Goal: Transaction & Acquisition: Book appointment/travel/reservation

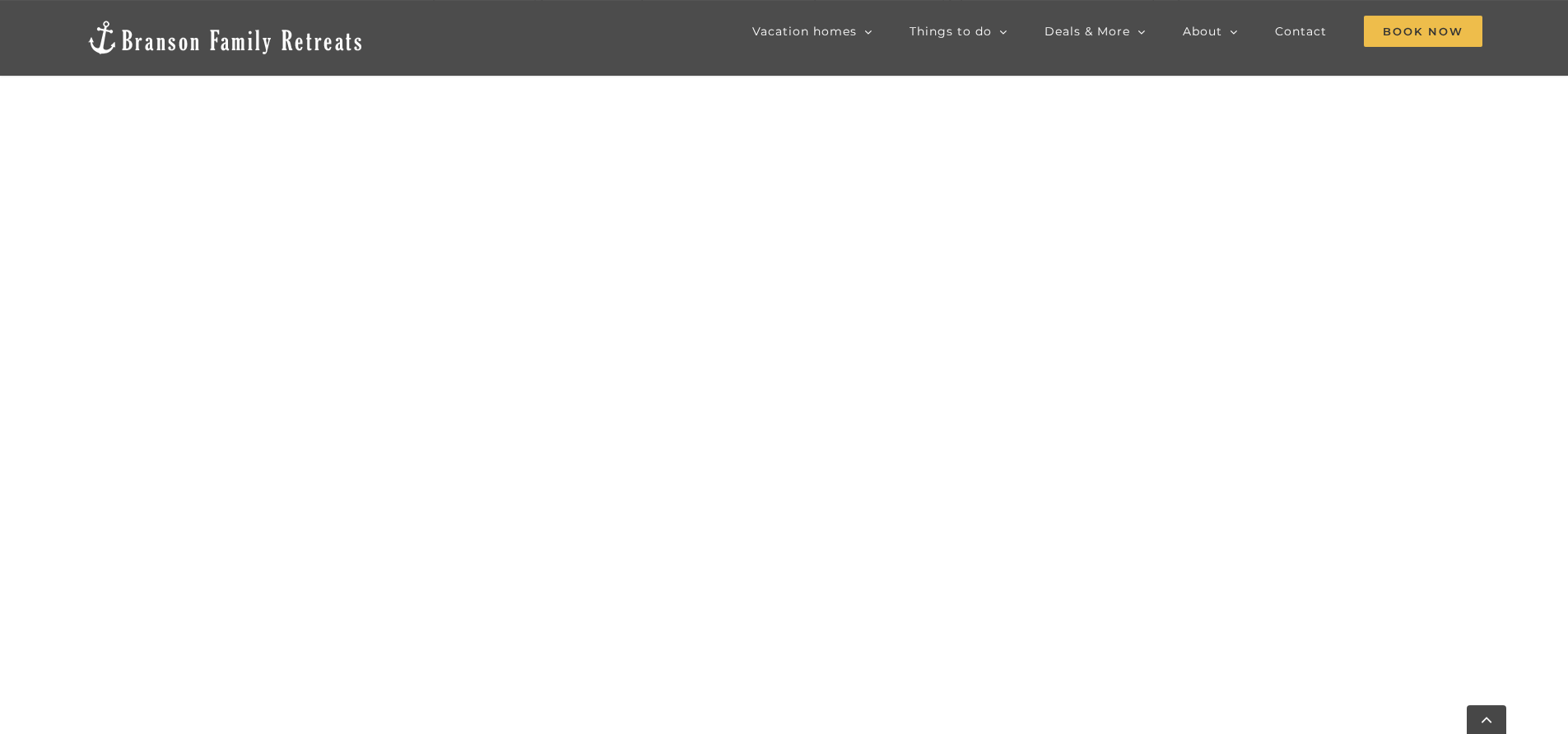
scroll to position [949, 0]
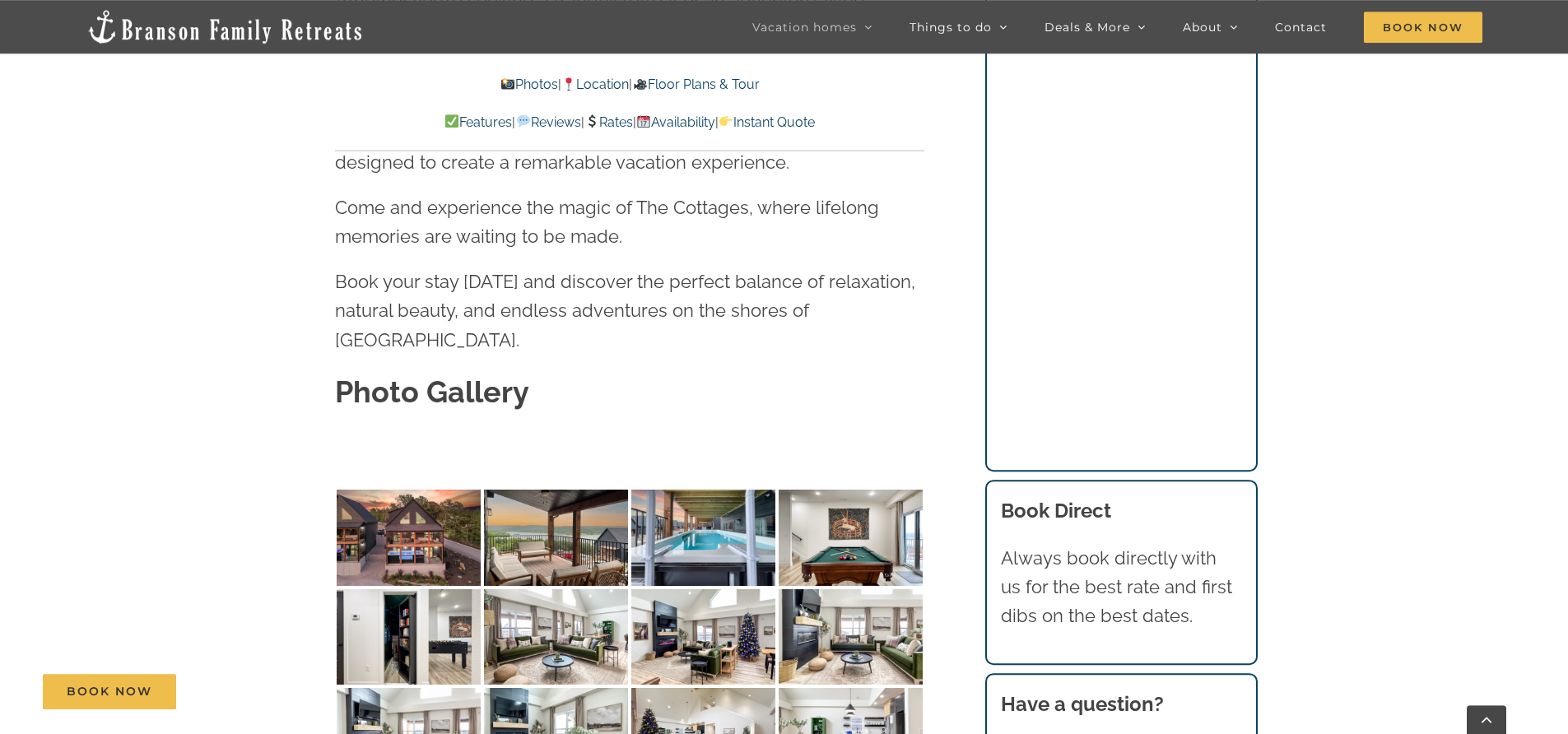
scroll to position [4926, 0]
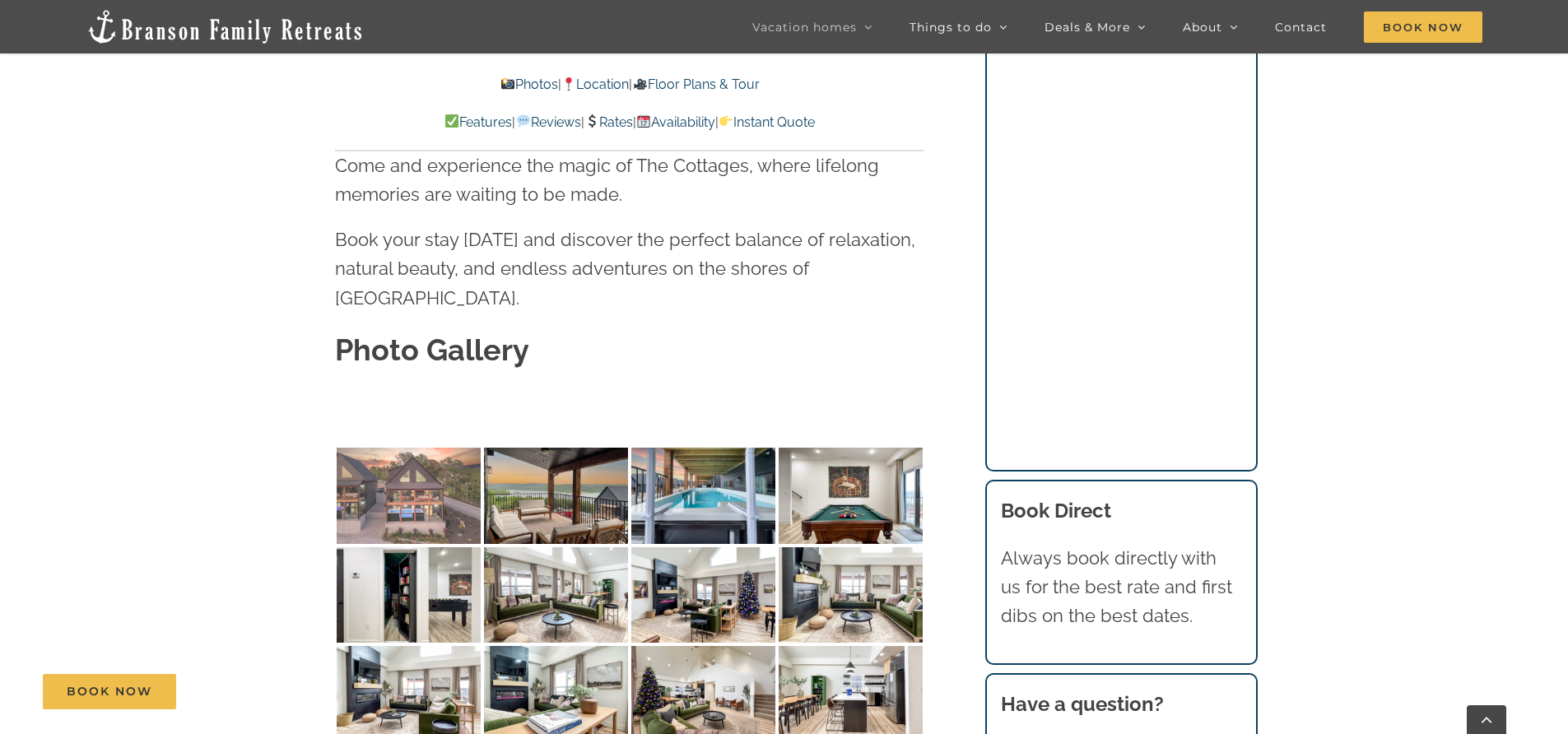
click at [465, 448] on img at bounding box center [408, 496] width 144 height 96
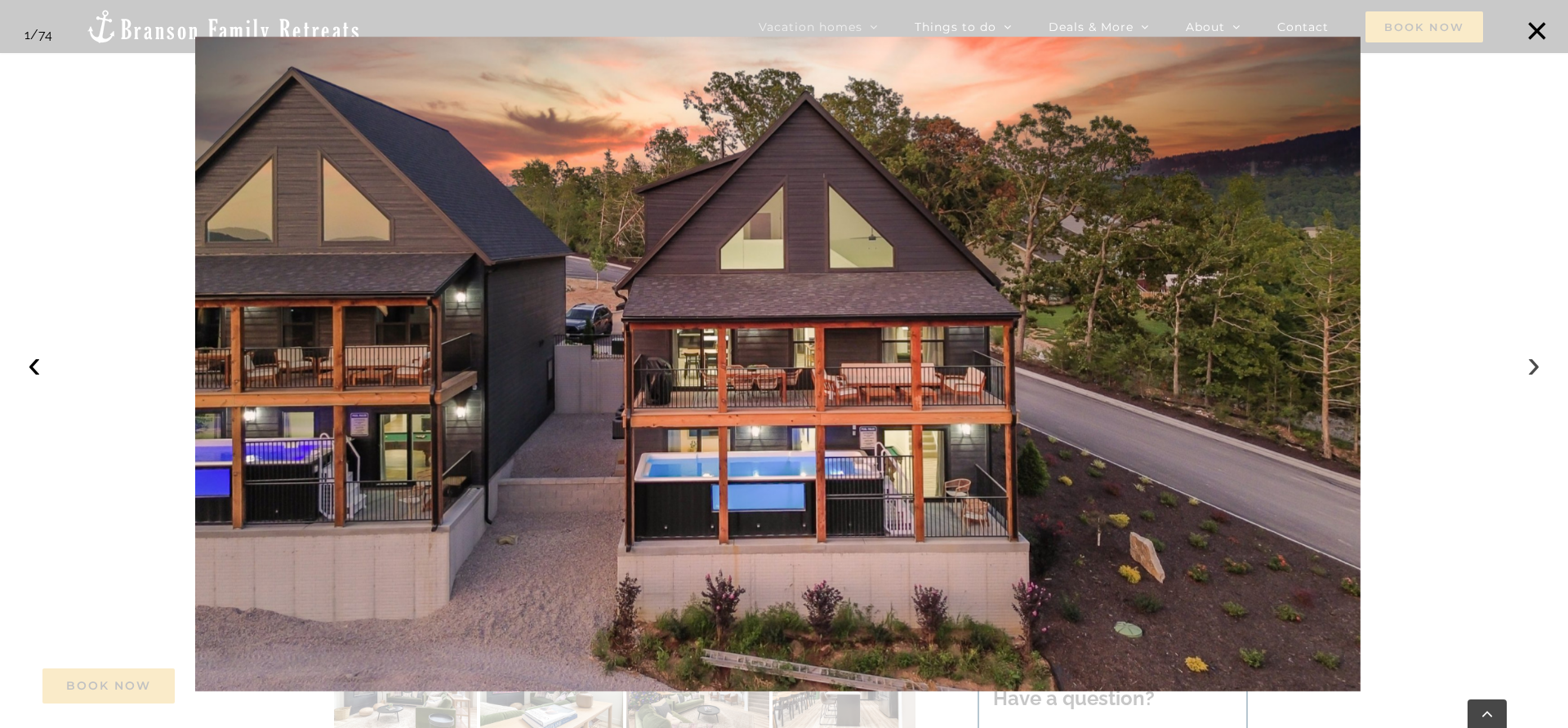
click at [1535, 363] on button "›" at bounding box center [1533, 364] width 35 height 35
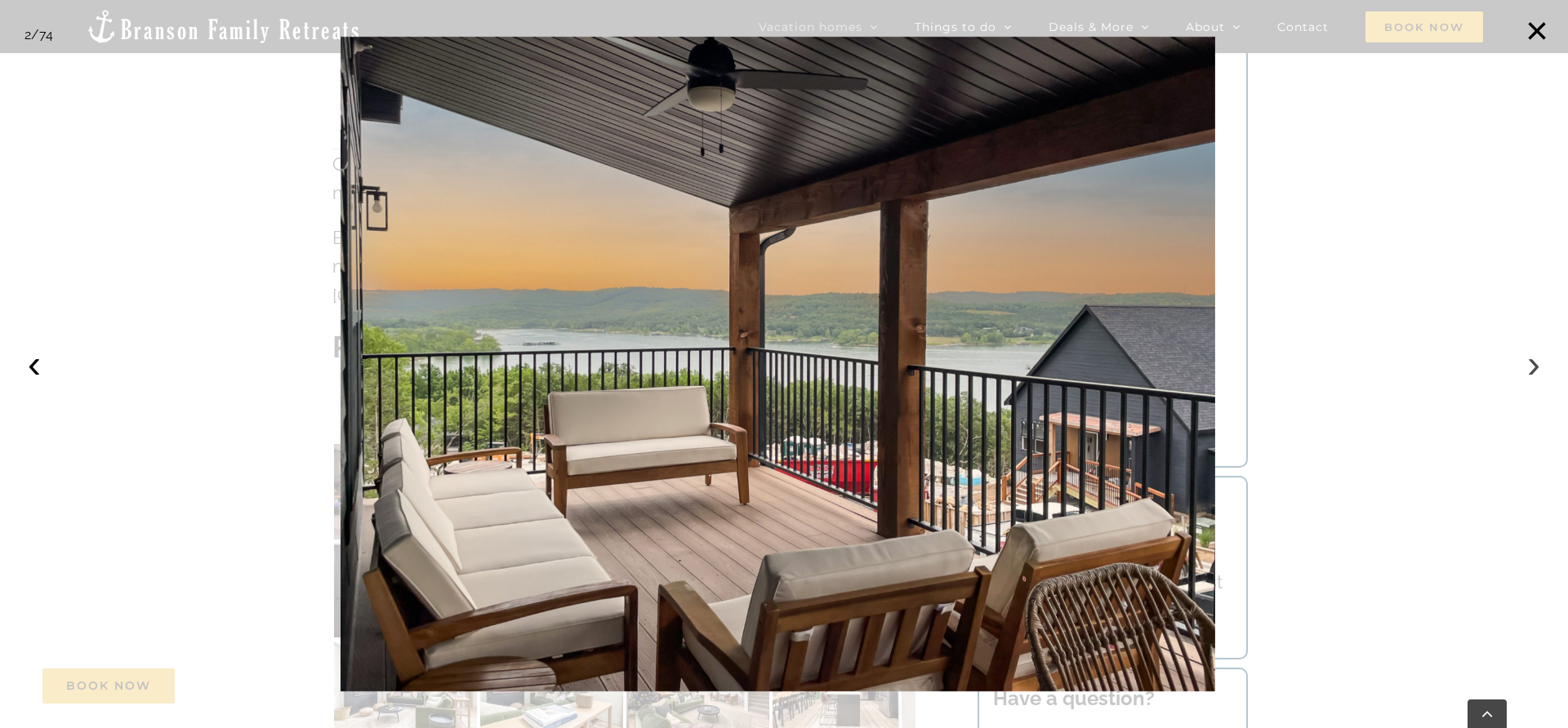
click at [1535, 363] on button "›" at bounding box center [1533, 364] width 35 height 35
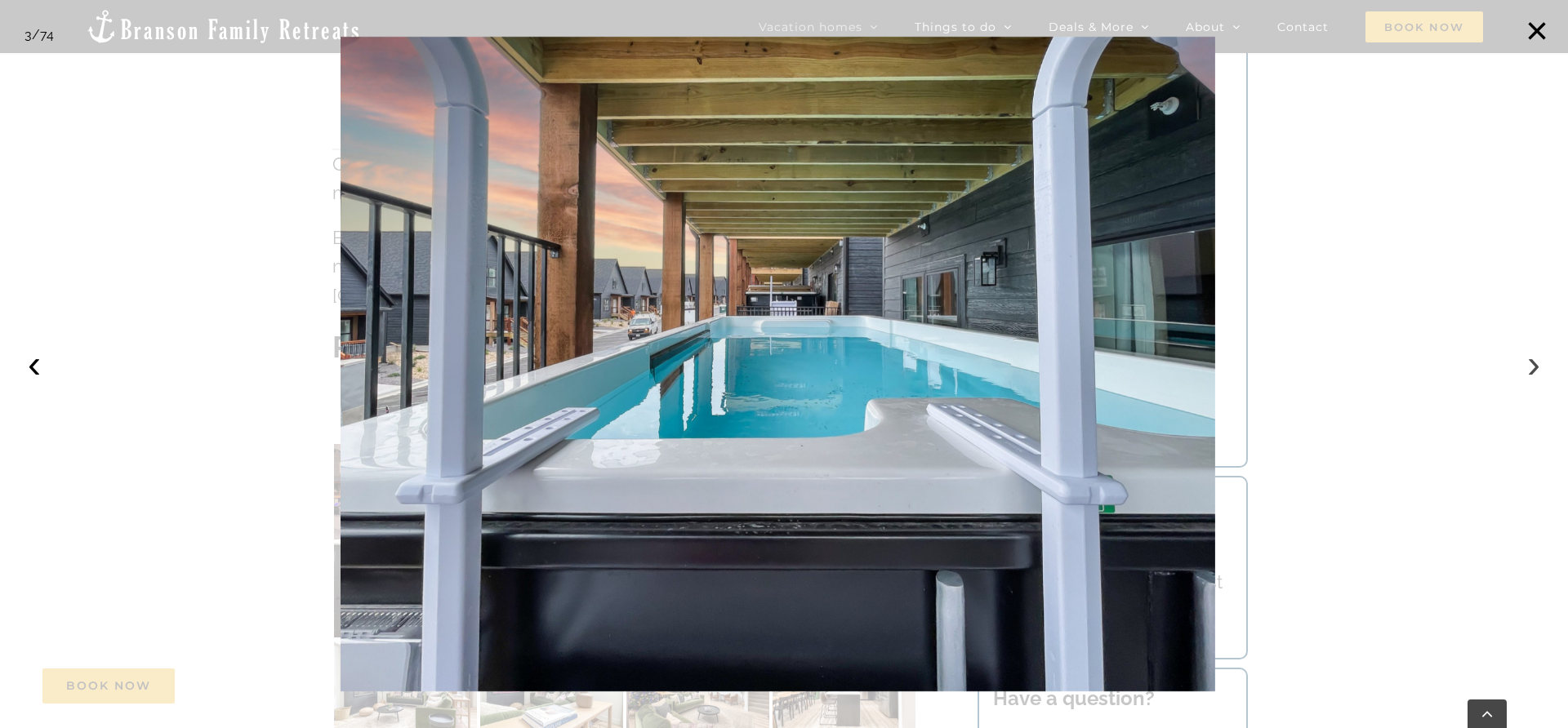
click at [1535, 363] on button "›" at bounding box center [1533, 364] width 35 height 35
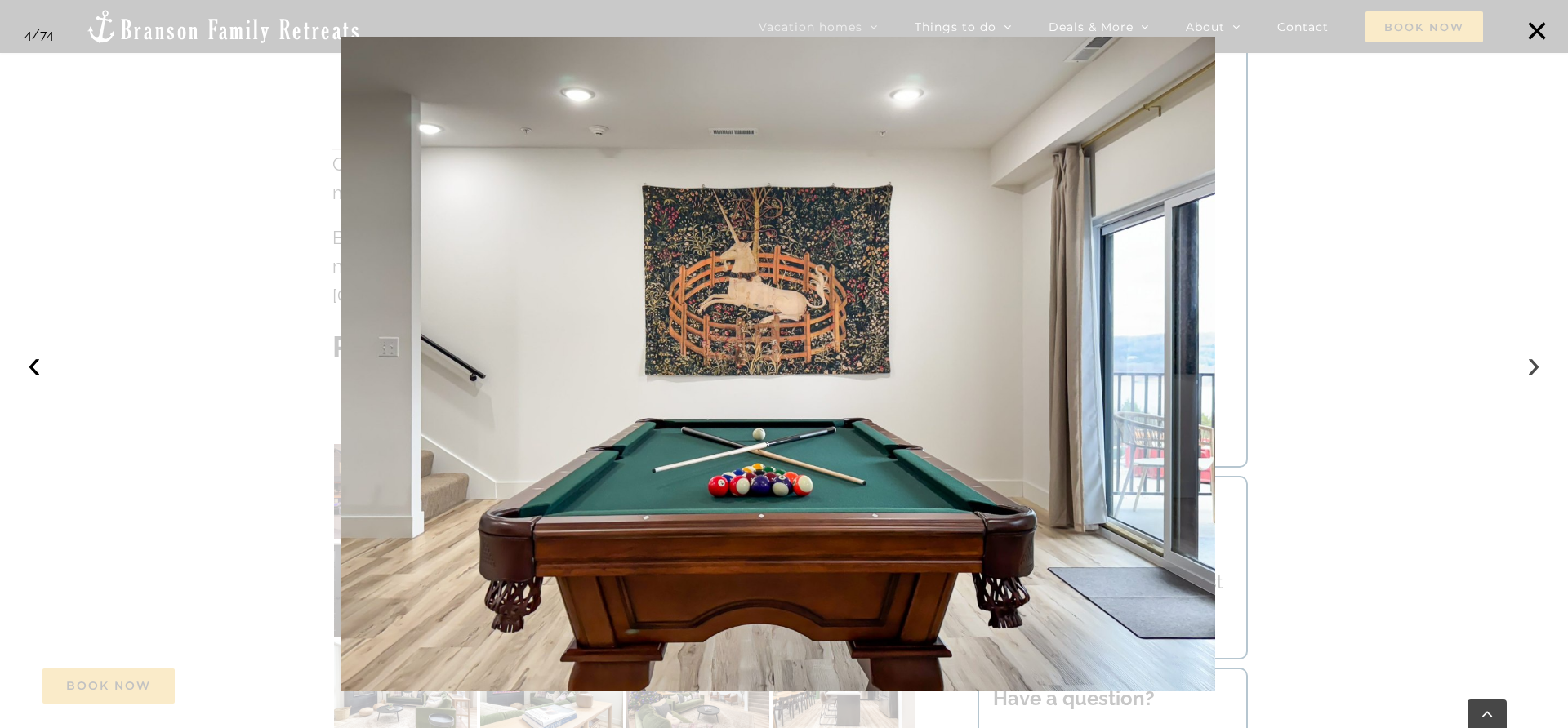
click at [1535, 363] on button "›" at bounding box center [1533, 364] width 35 height 35
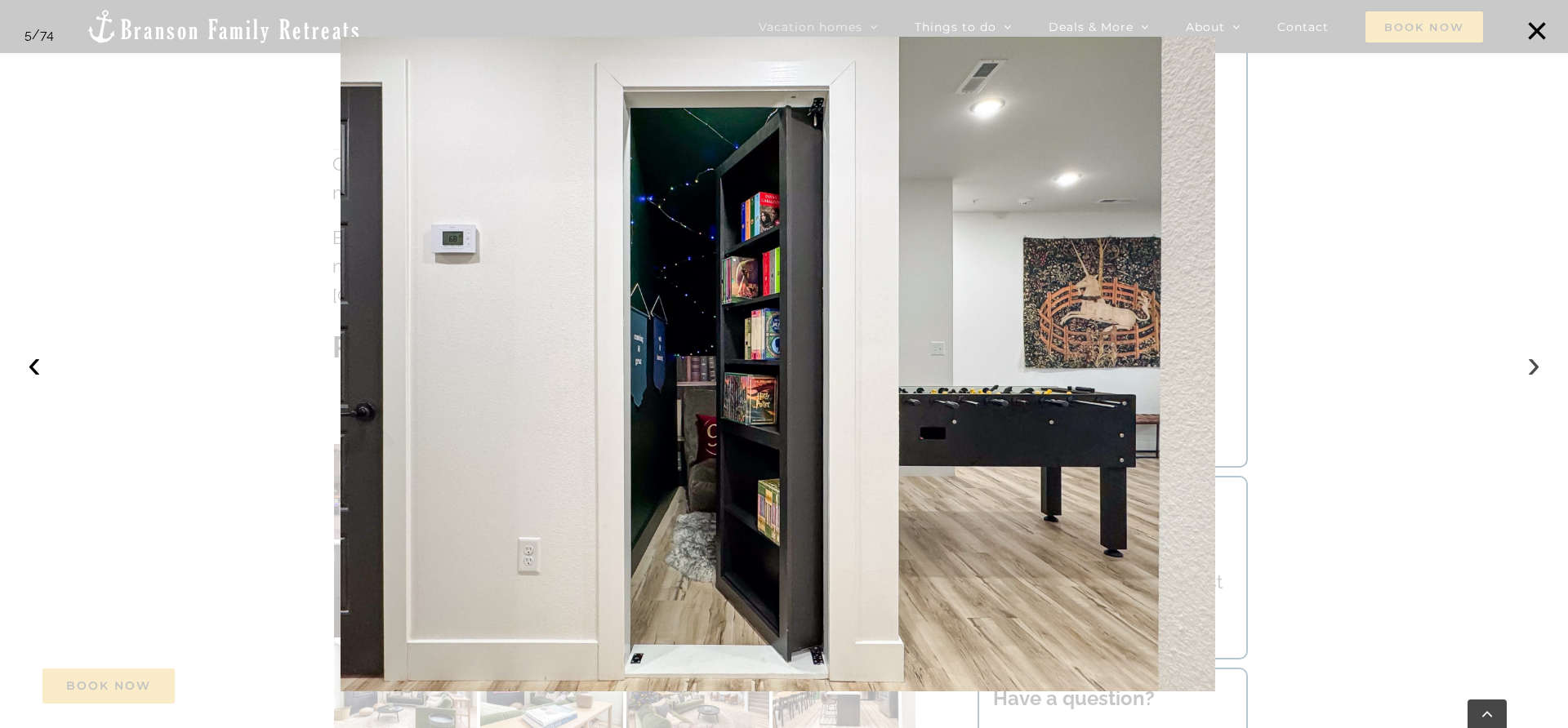
click at [1535, 363] on button "›" at bounding box center [1533, 364] width 35 height 35
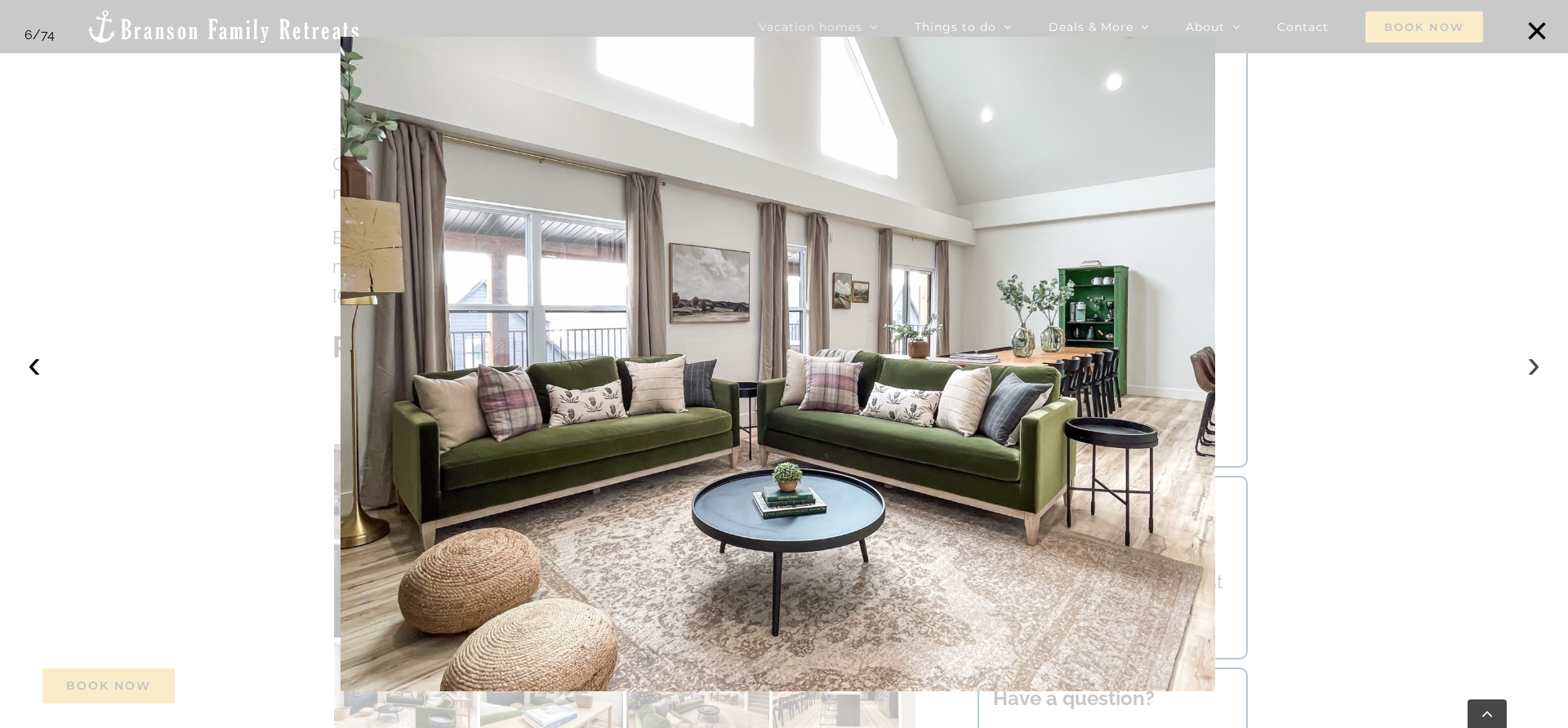
click at [1535, 363] on button "›" at bounding box center [1533, 364] width 35 height 35
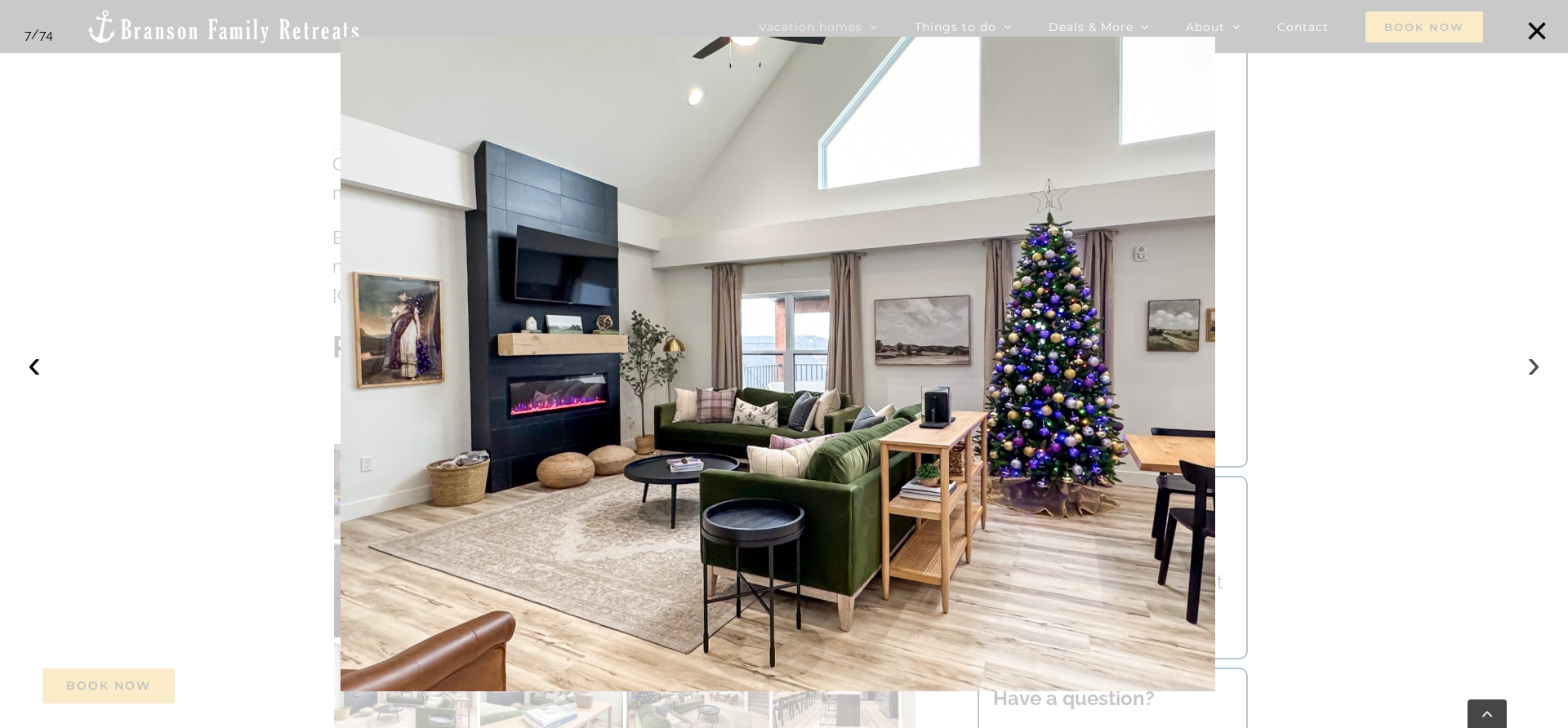
click at [1535, 363] on button "›" at bounding box center [1533, 364] width 35 height 35
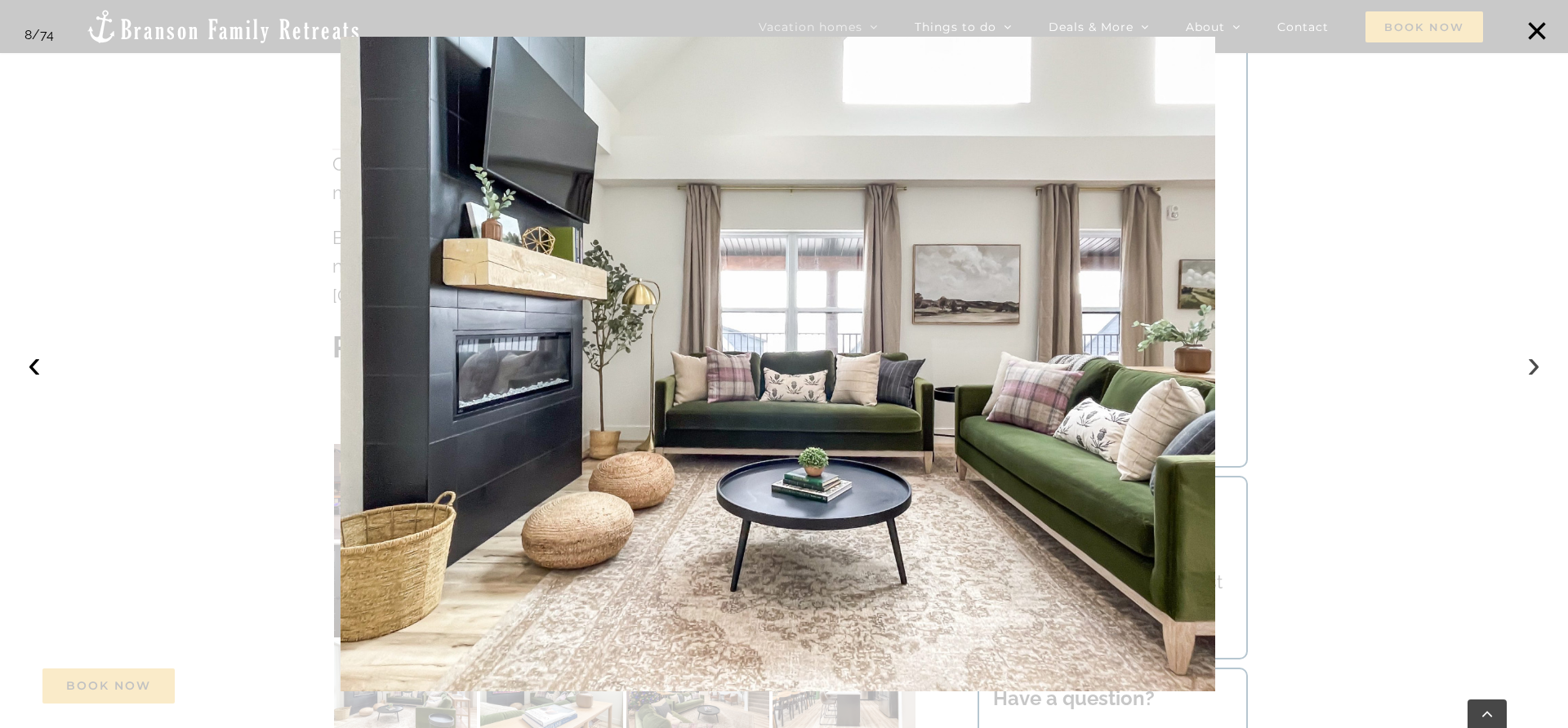
click at [1535, 363] on button "›" at bounding box center [1533, 364] width 35 height 35
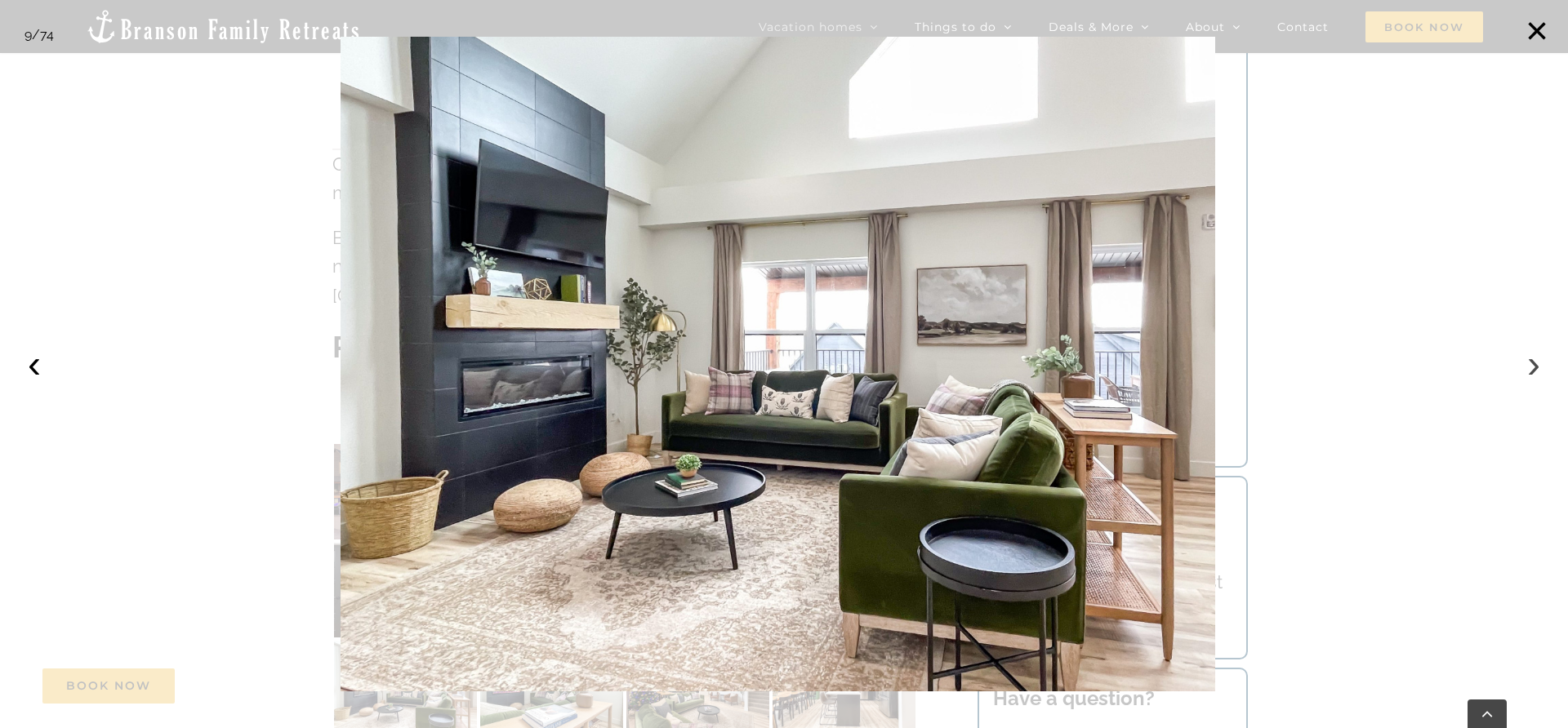
click at [1535, 363] on button "›" at bounding box center [1533, 364] width 35 height 35
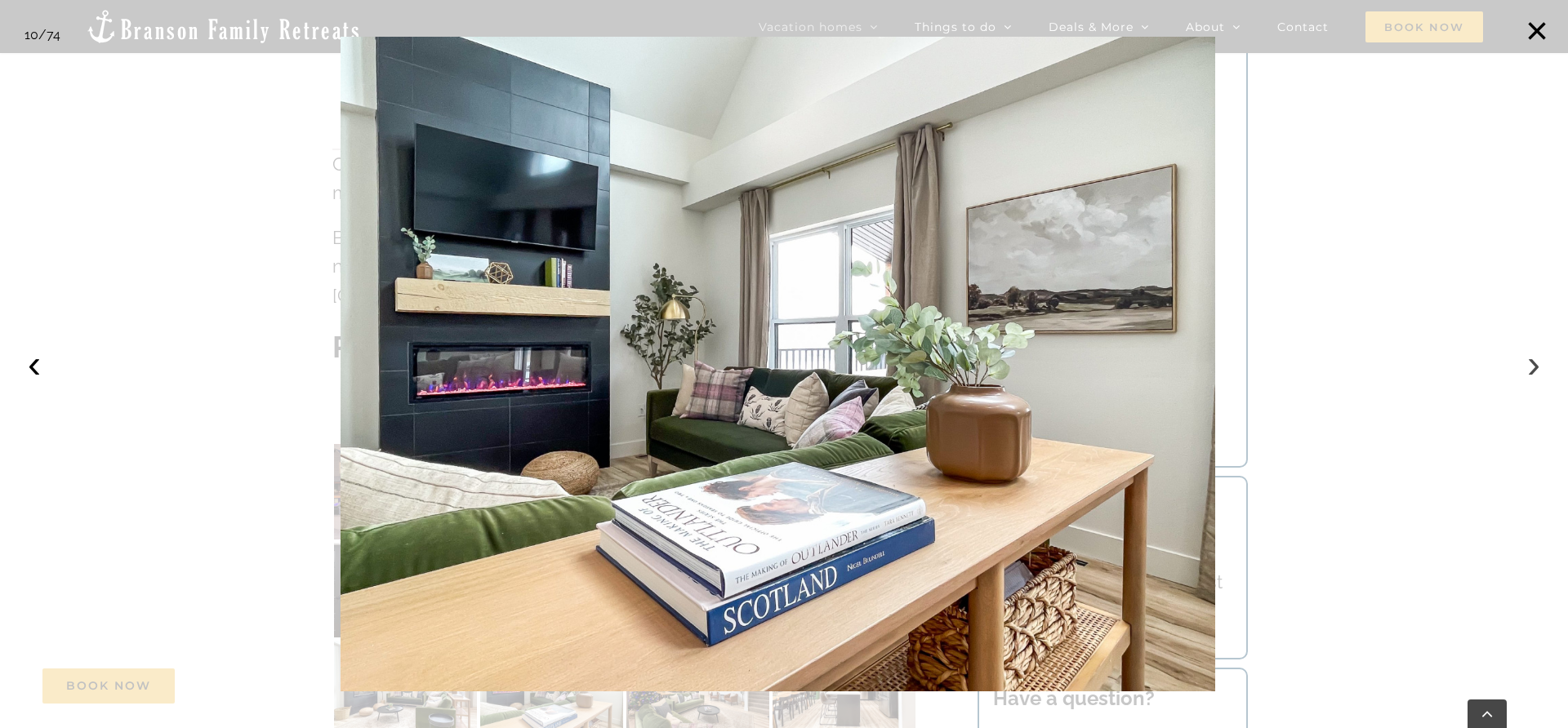
click at [1535, 363] on button "›" at bounding box center [1533, 364] width 35 height 35
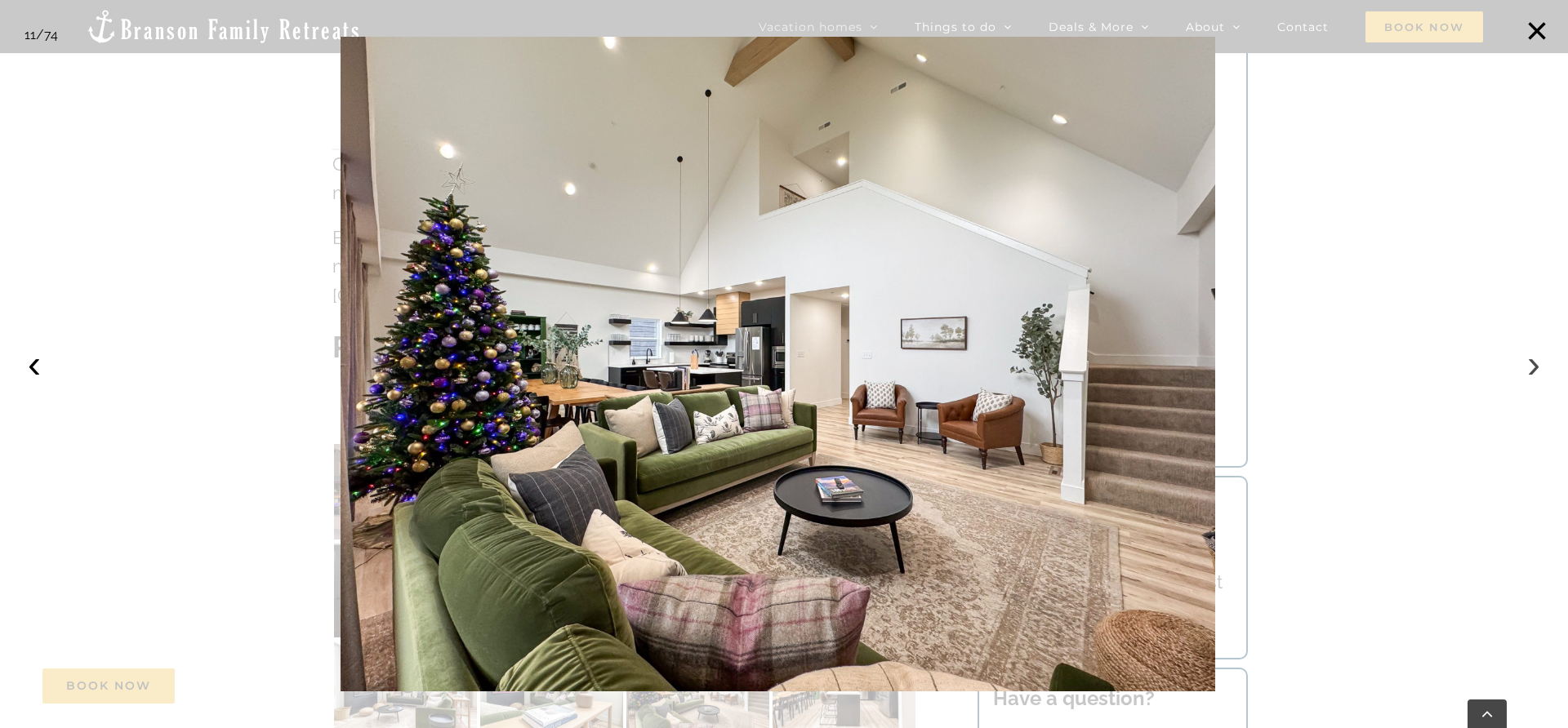
click at [1535, 363] on button "›" at bounding box center [1533, 364] width 35 height 35
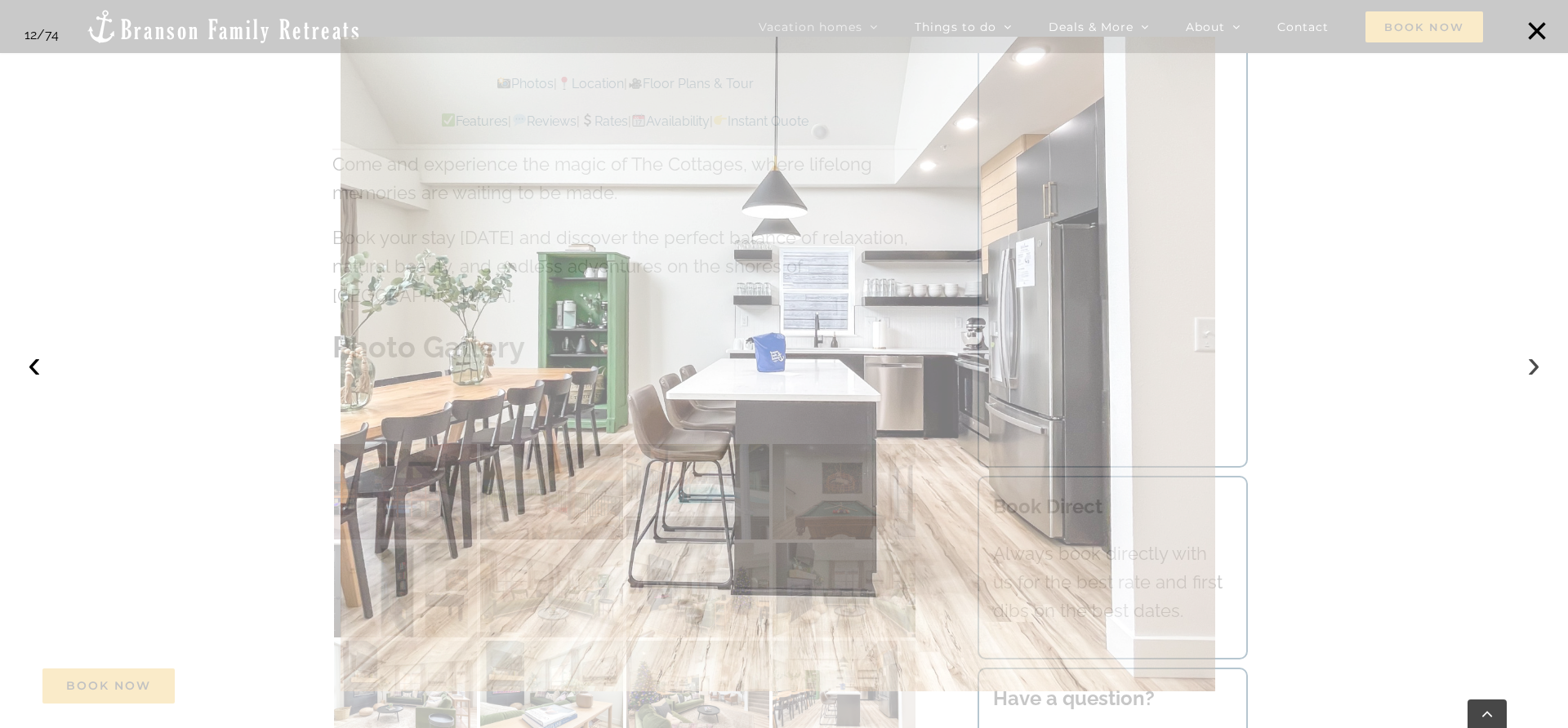
click at [1535, 363] on button "›" at bounding box center [1533, 364] width 35 height 35
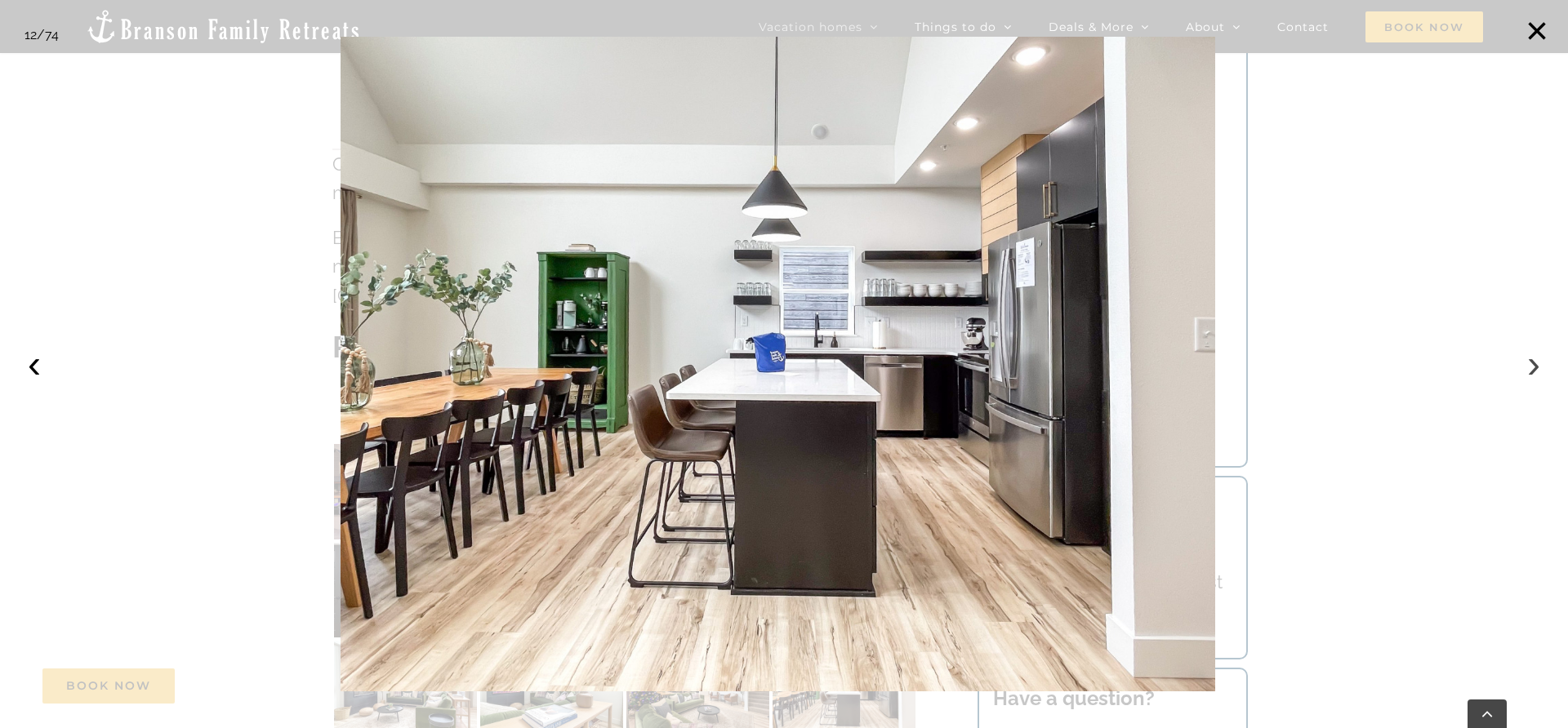
click at [1535, 363] on button "›" at bounding box center [1533, 364] width 35 height 35
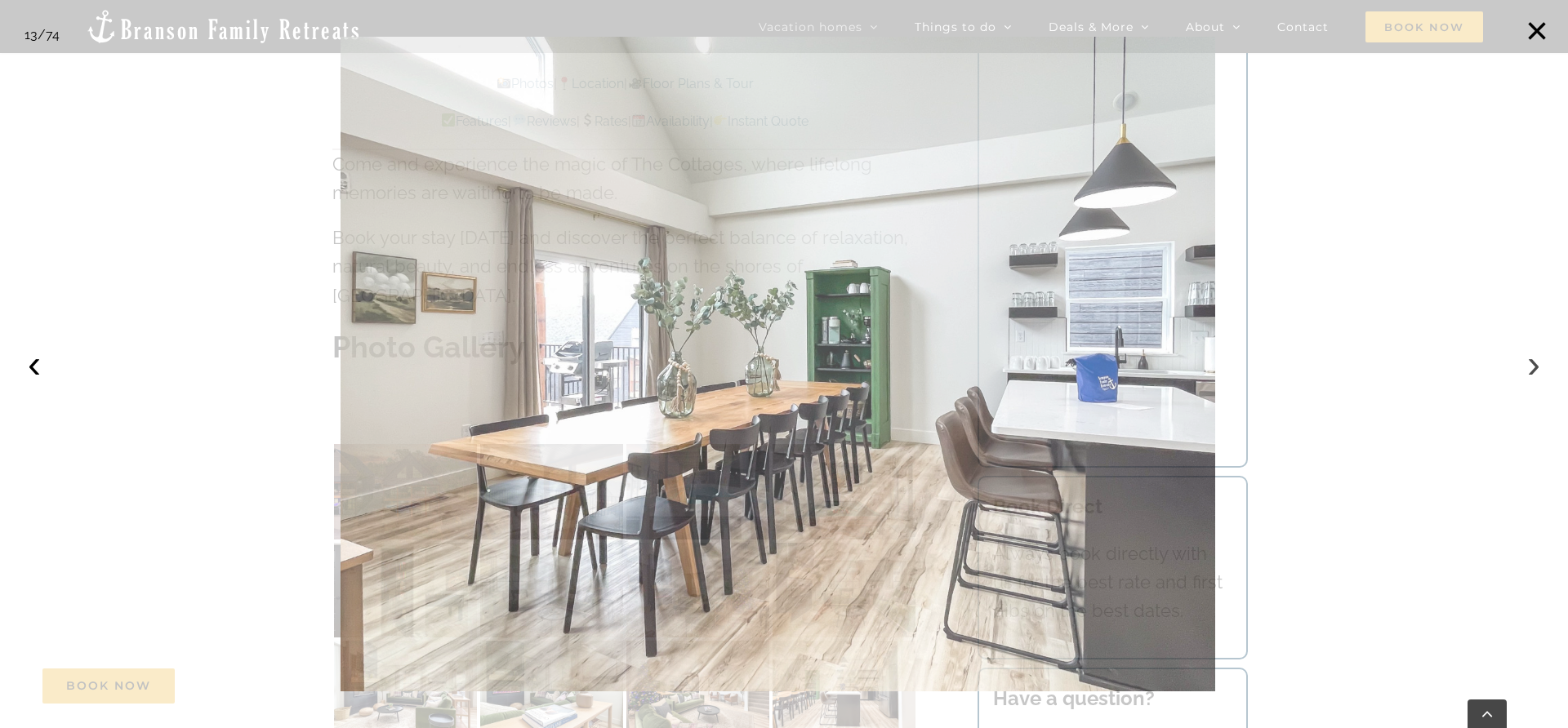
click at [1535, 363] on button "›" at bounding box center [1533, 364] width 35 height 35
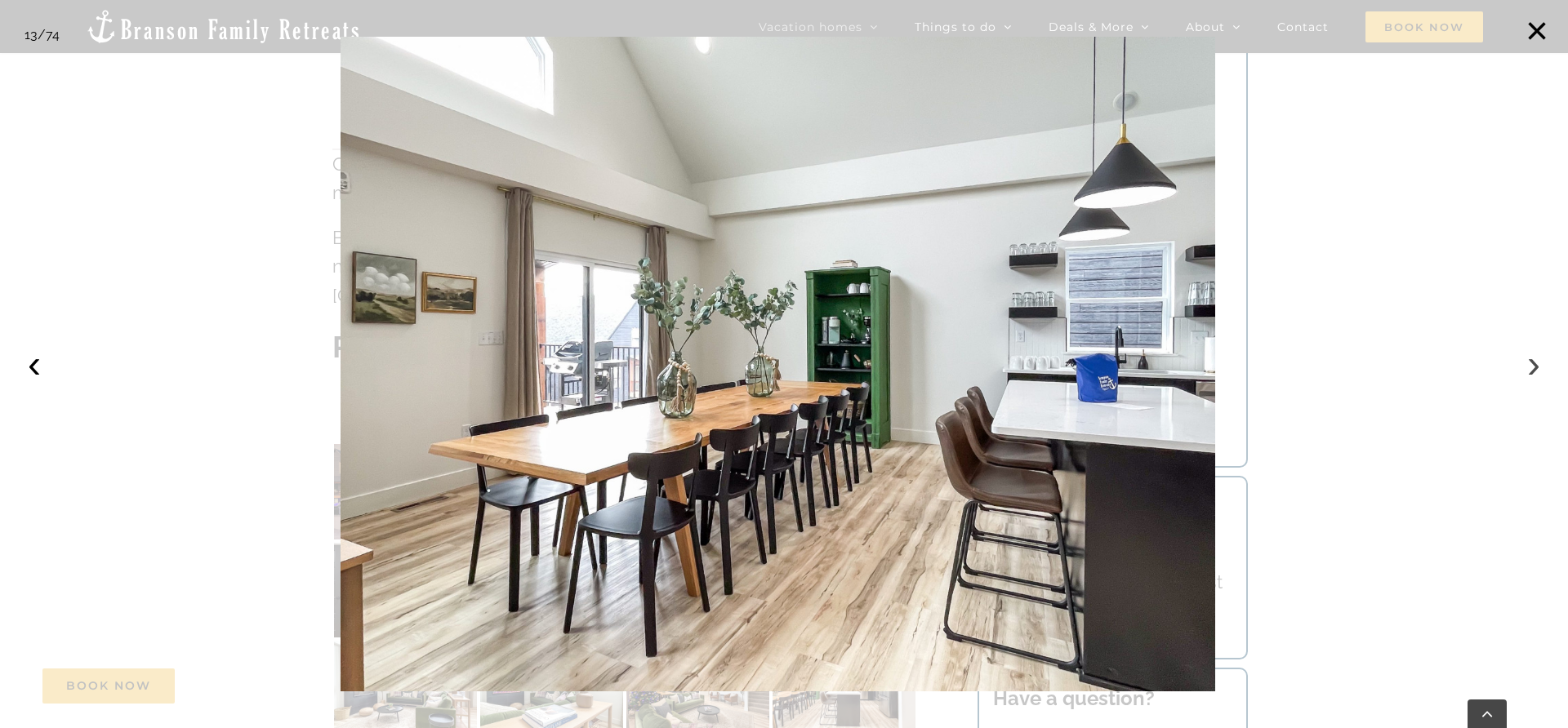
click at [1535, 363] on button "›" at bounding box center [1533, 364] width 35 height 35
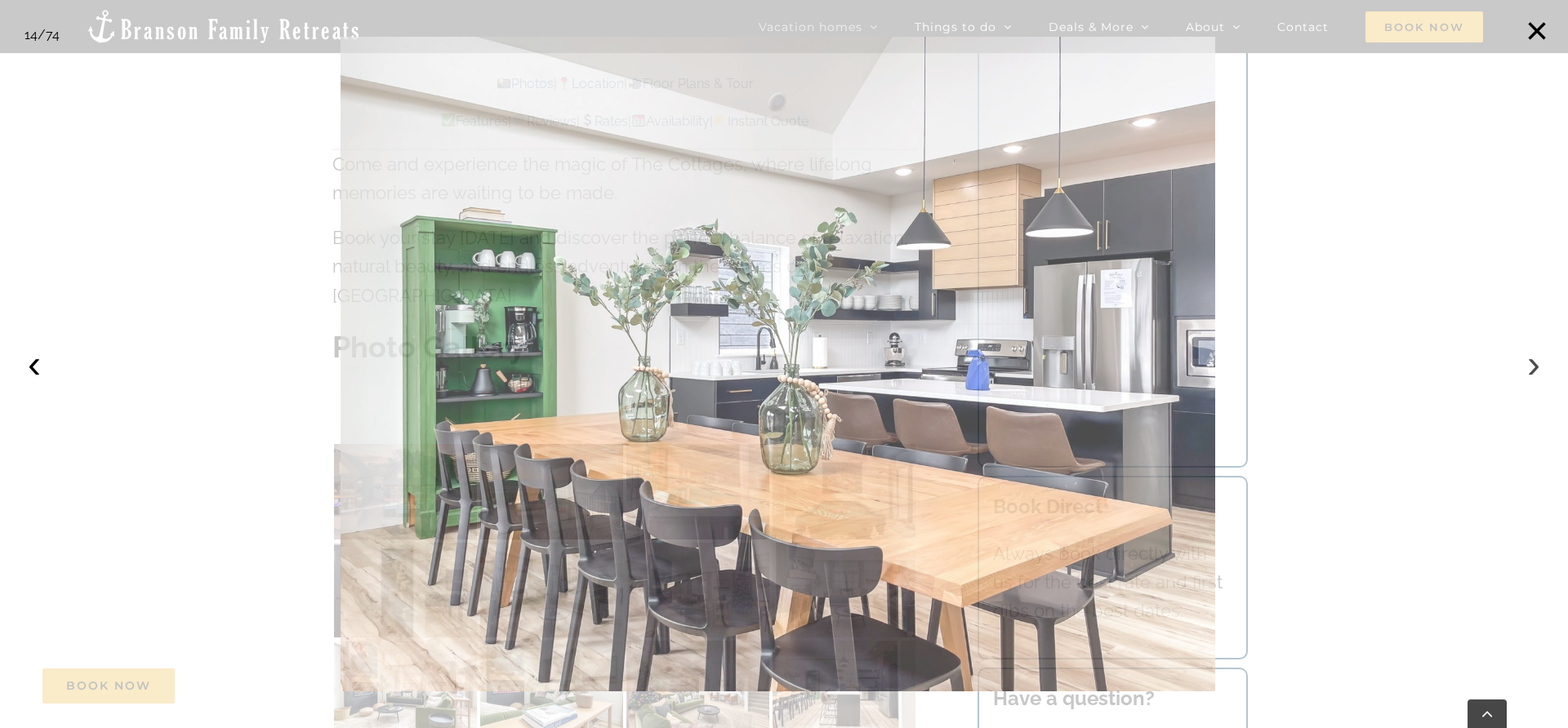
click at [1535, 363] on button "›" at bounding box center [1533, 364] width 35 height 35
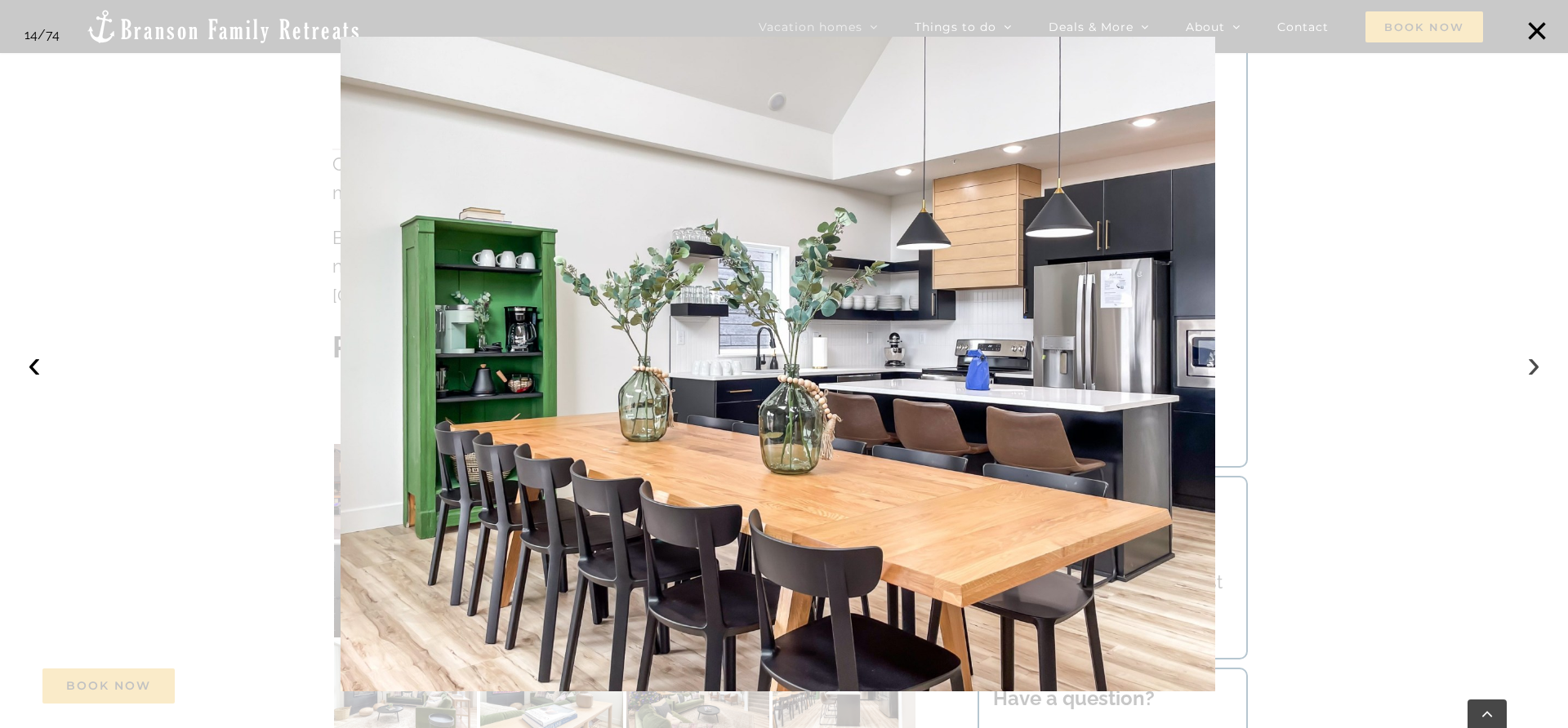
click at [1535, 363] on button "›" at bounding box center [1533, 364] width 35 height 35
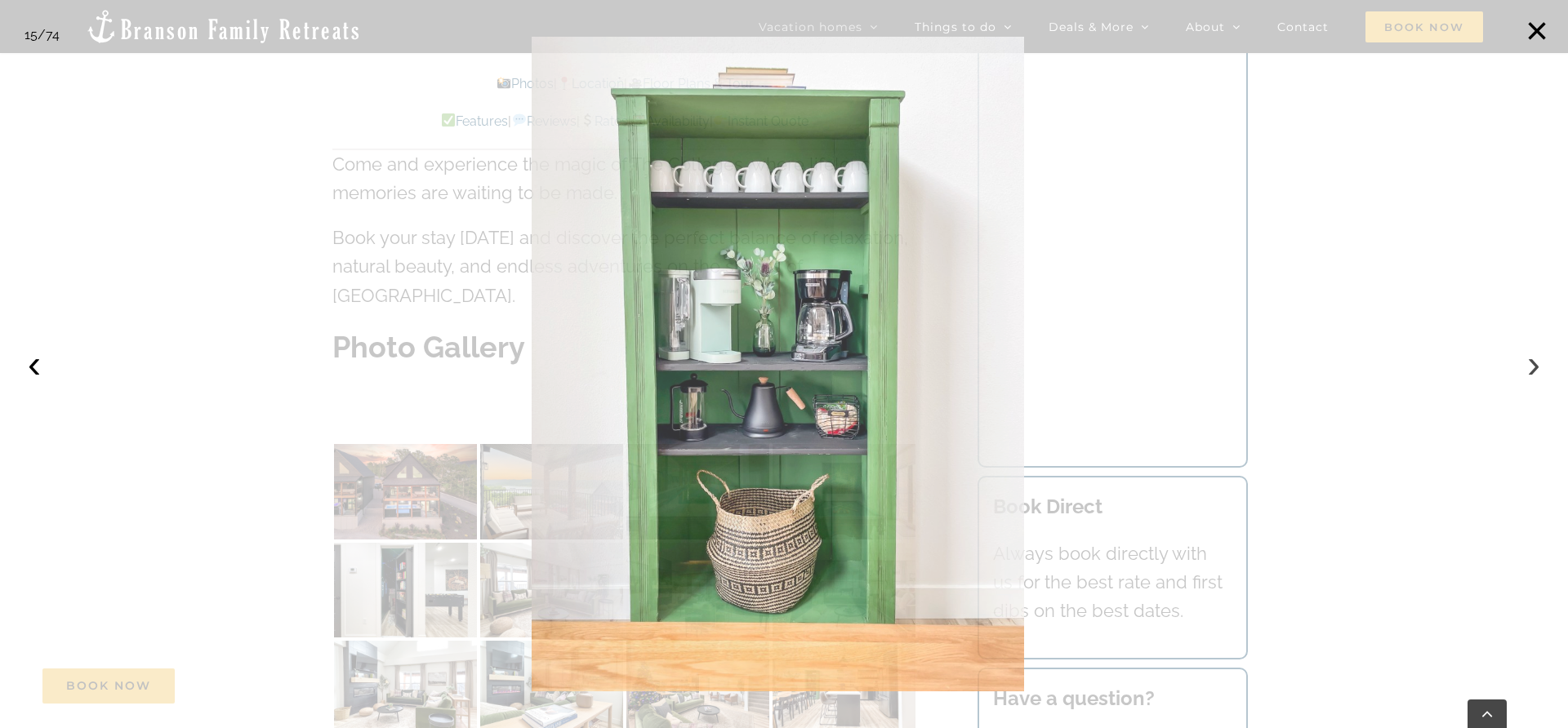
click at [1535, 363] on button "›" at bounding box center [1533, 364] width 35 height 35
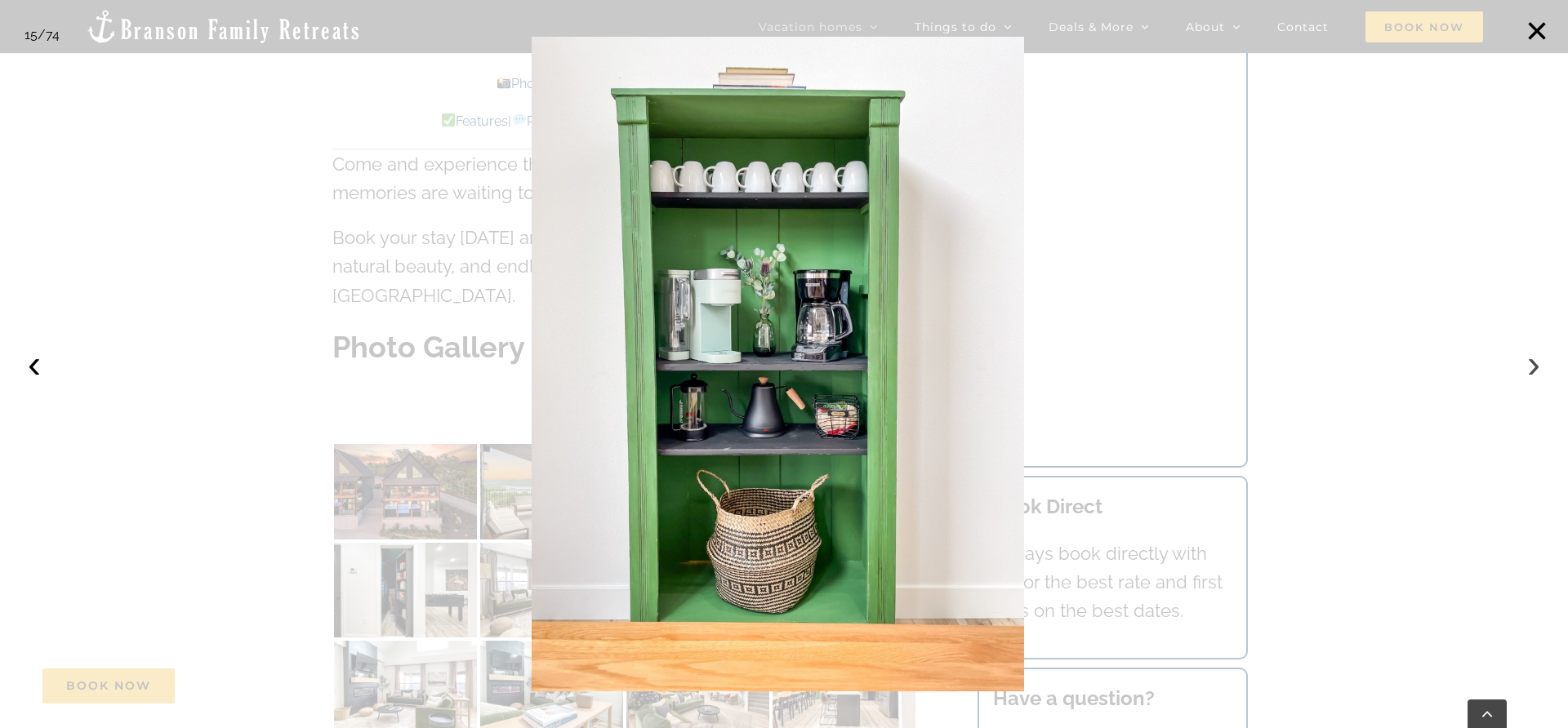
click at [1535, 363] on button "›" at bounding box center [1533, 364] width 35 height 35
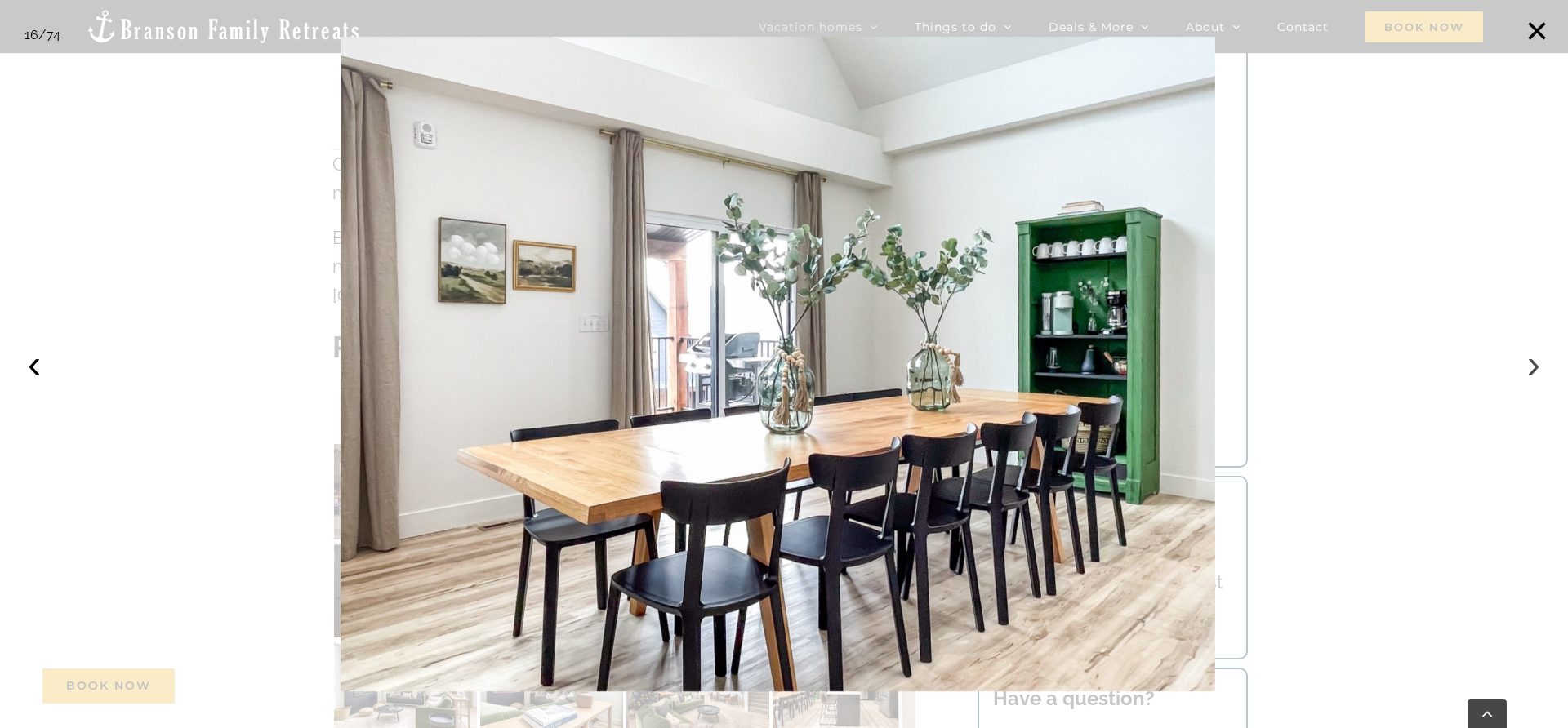
click at [1535, 363] on button "›" at bounding box center [1533, 364] width 35 height 35
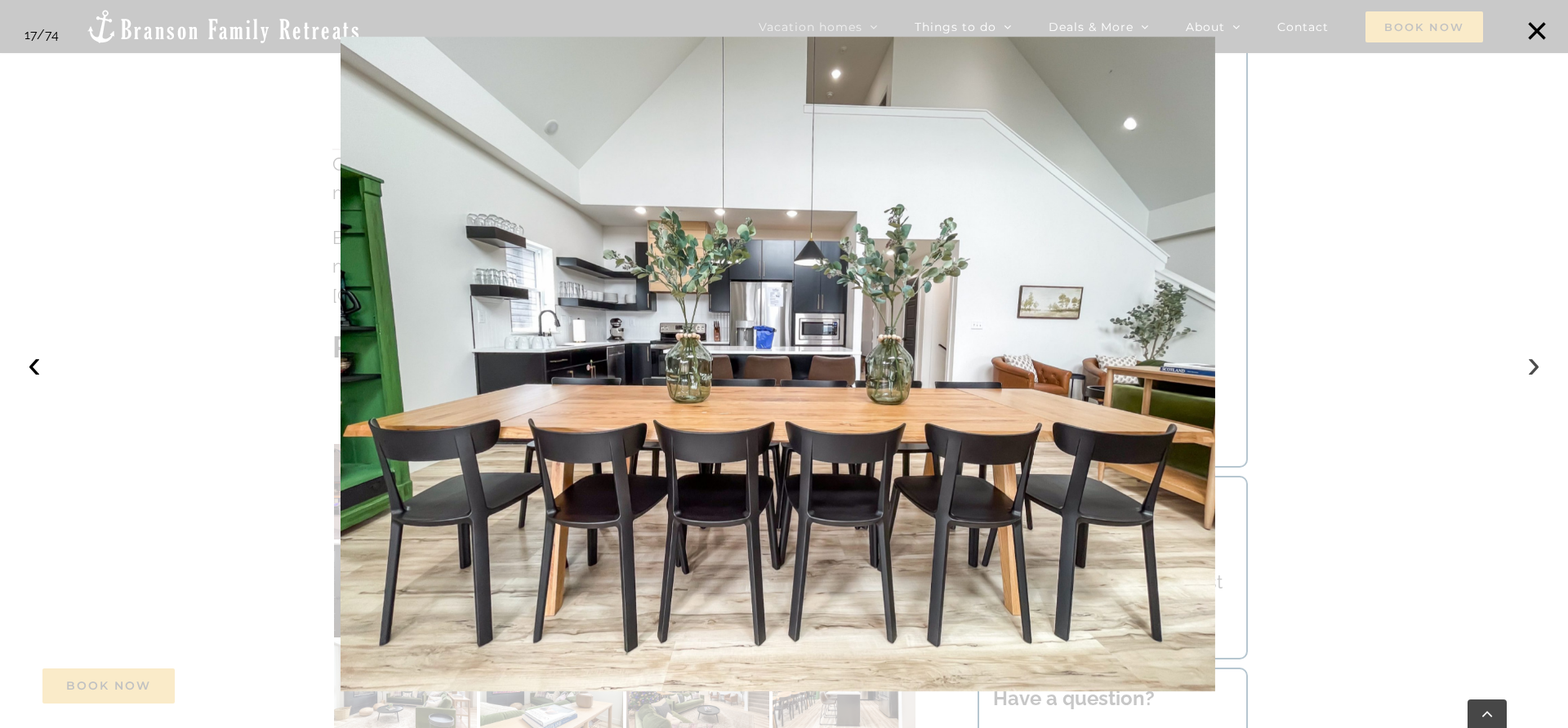
click at [1535, 363] on button "›" at bounding box center [1533, 364] width 35 height 35
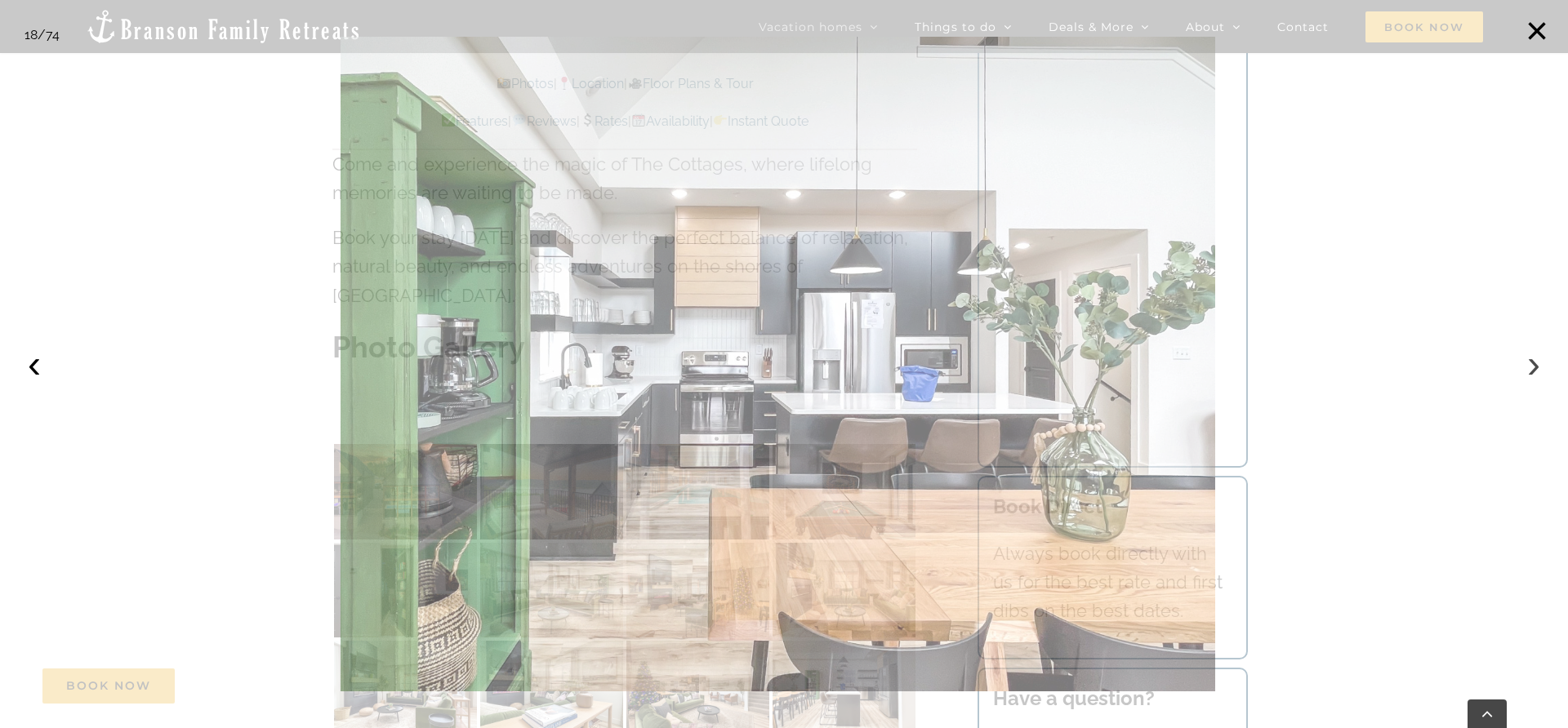
click at [1535, 363] on button "›" at bounding box center [1533, 364] width 35 height 35
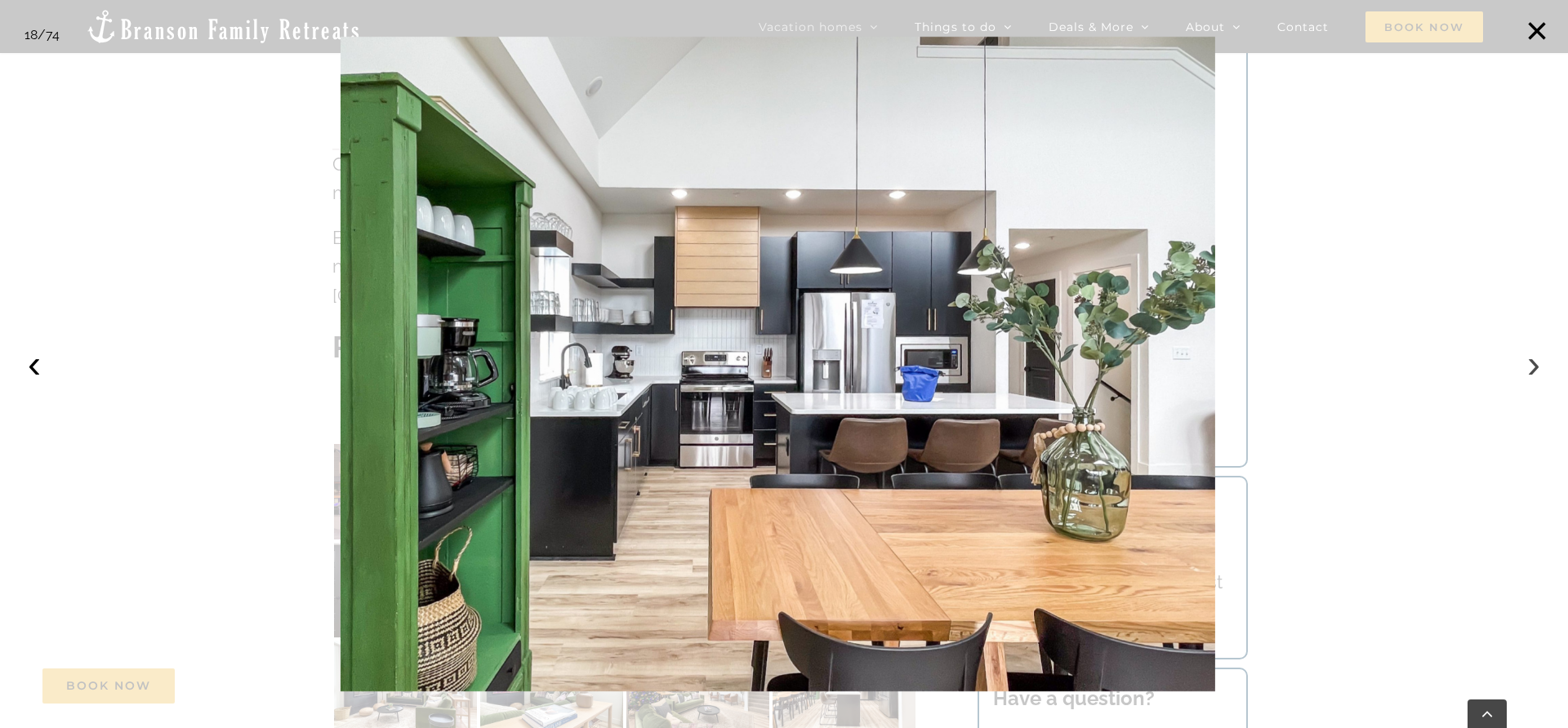
click at [1535, 363] on button "›" at bounding box center [1533, 364] width 35 height 35
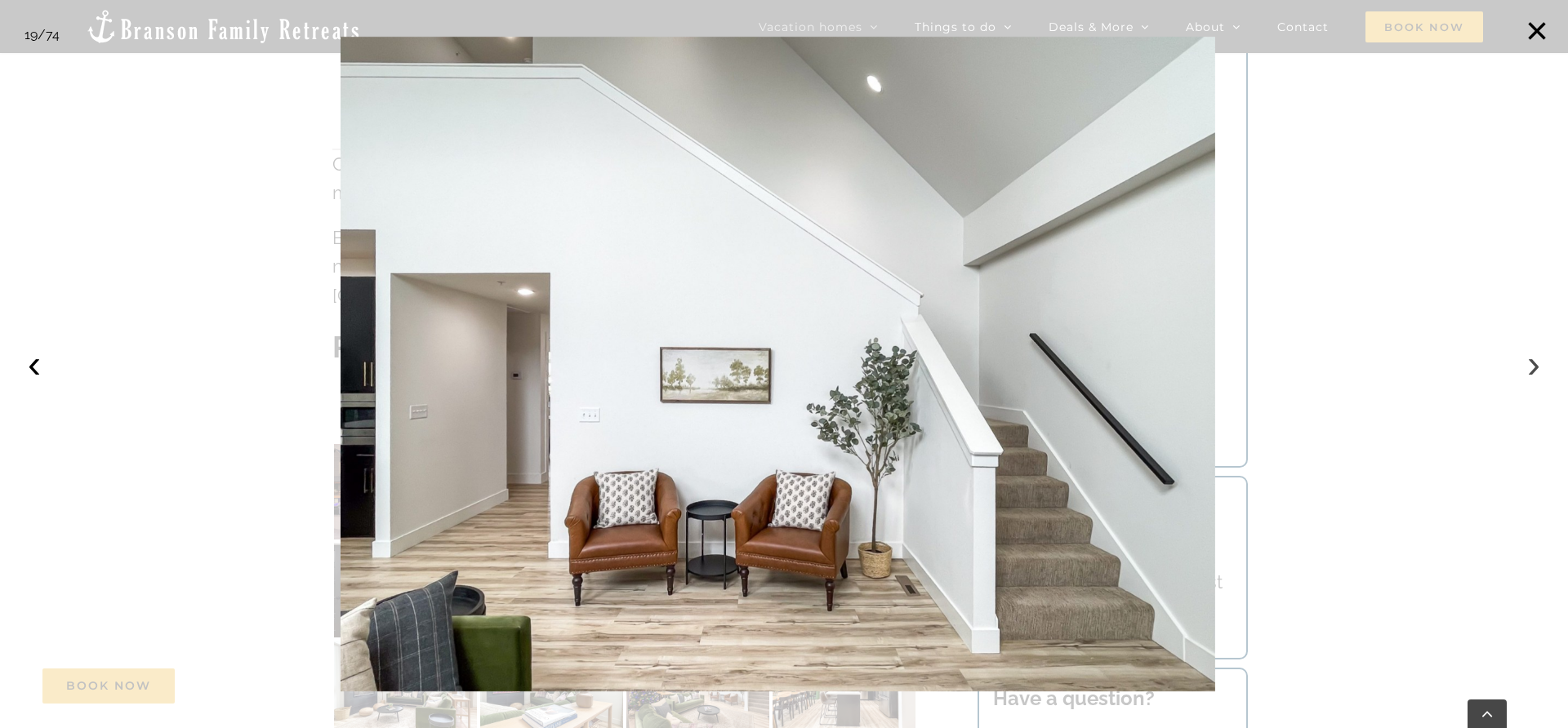
click at [1535, 363] on button "›" at bounding box center [1533, 364] width 35 height 35
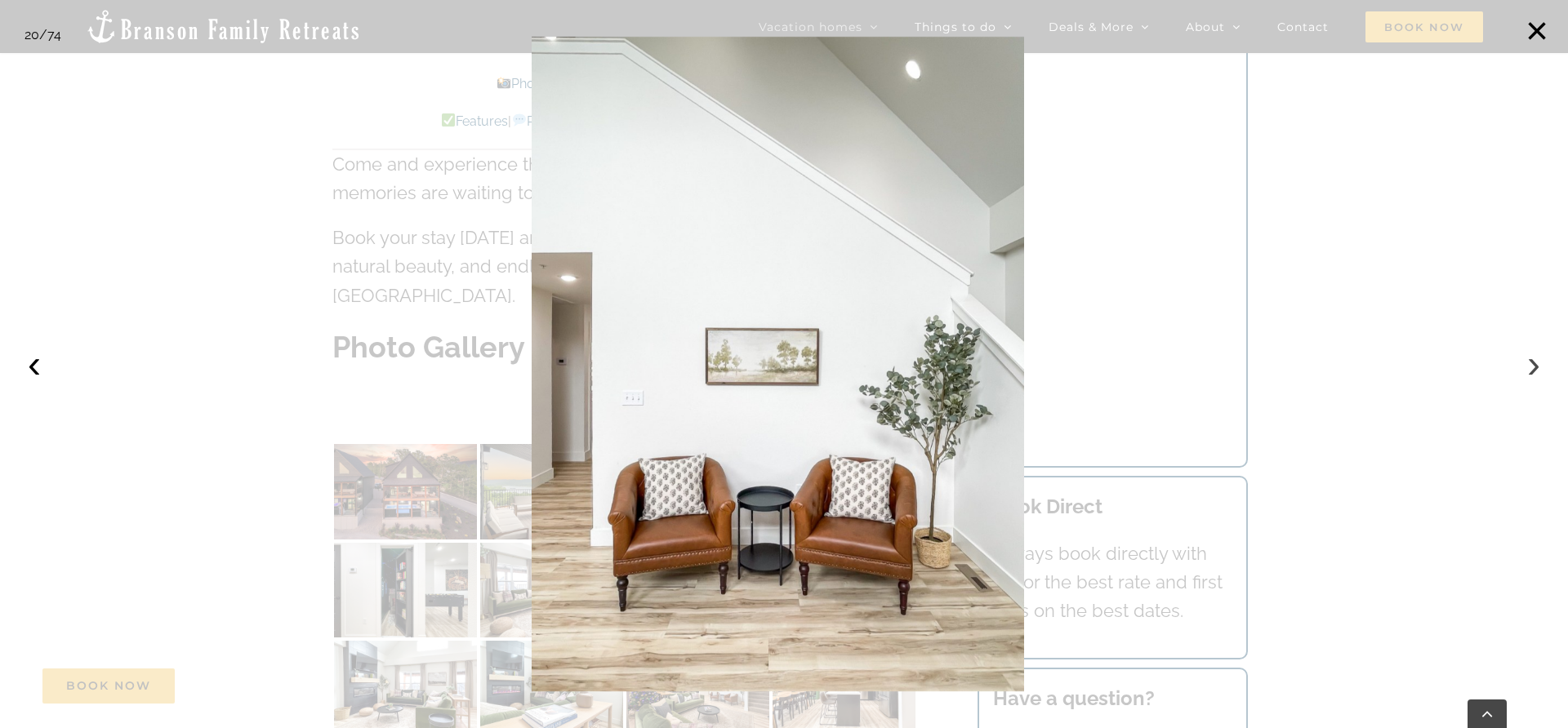
click at [1535, 363] on button "›" at bounding box center [1533, 364] width 35 height 35
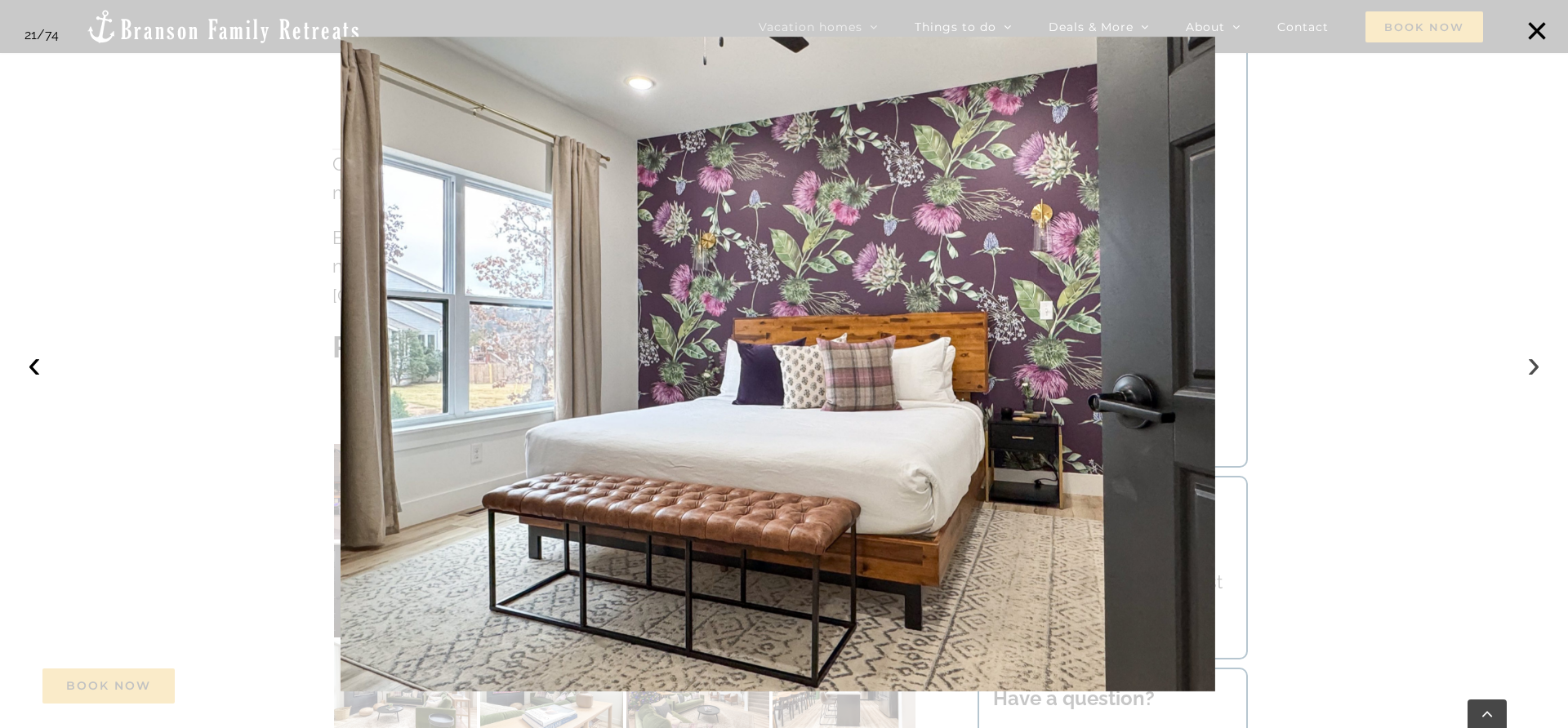
click at [1535, 363] on button "›" at bounding box center [1533, 364] width 35 height 35
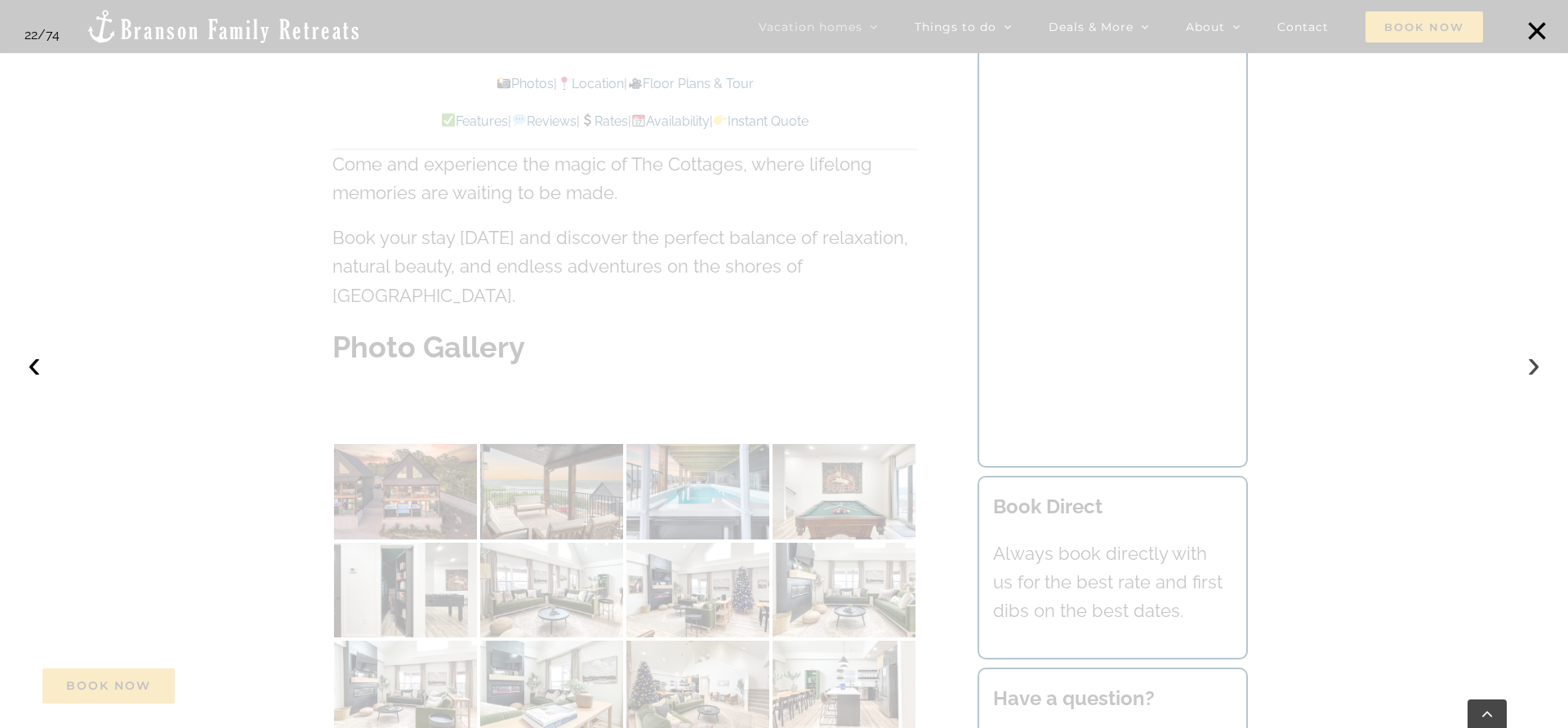
click at [1535, 363] on button "›" at bounding box center [1533, 364] width 35 height 35
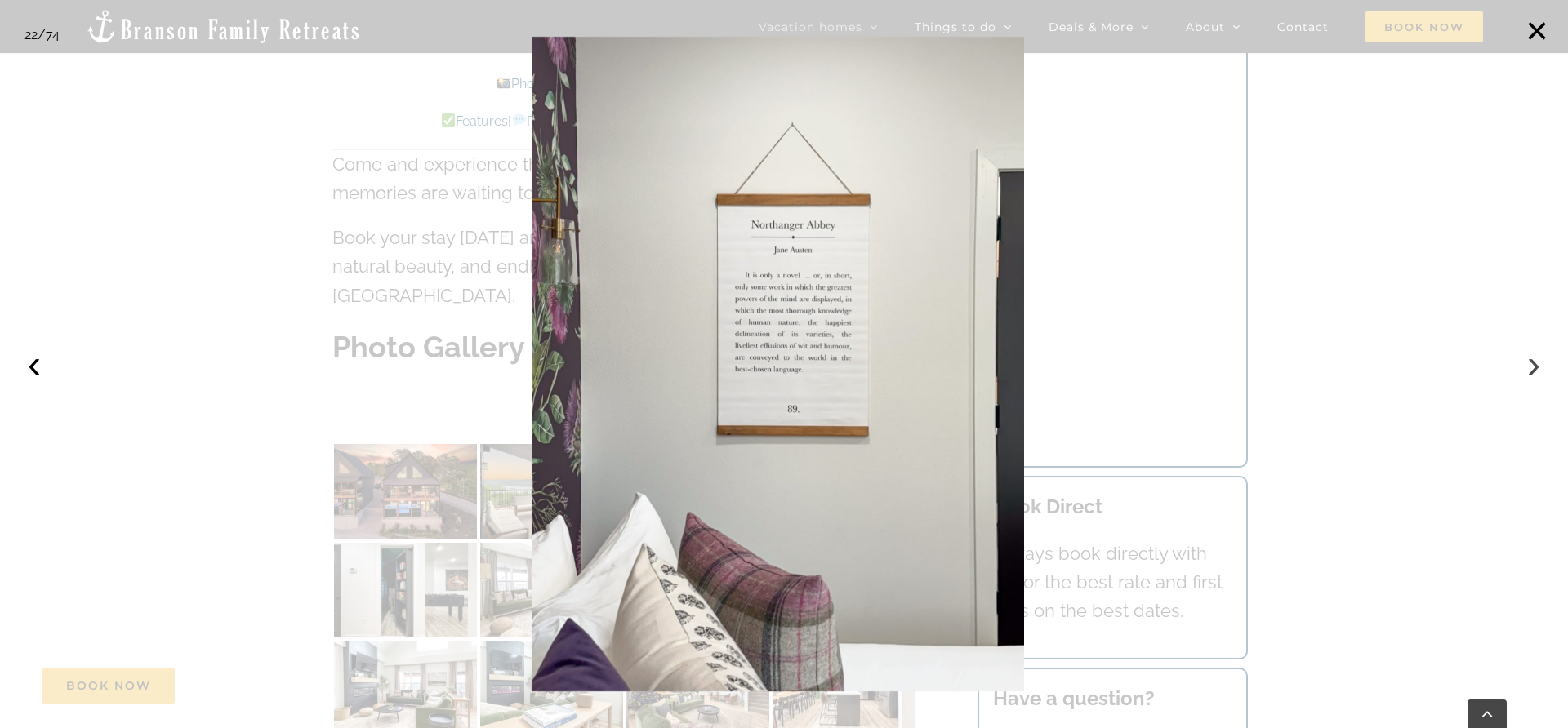
click at [1535, 363] on button "›" at bounding box center [1533, 364] width 35 height 35
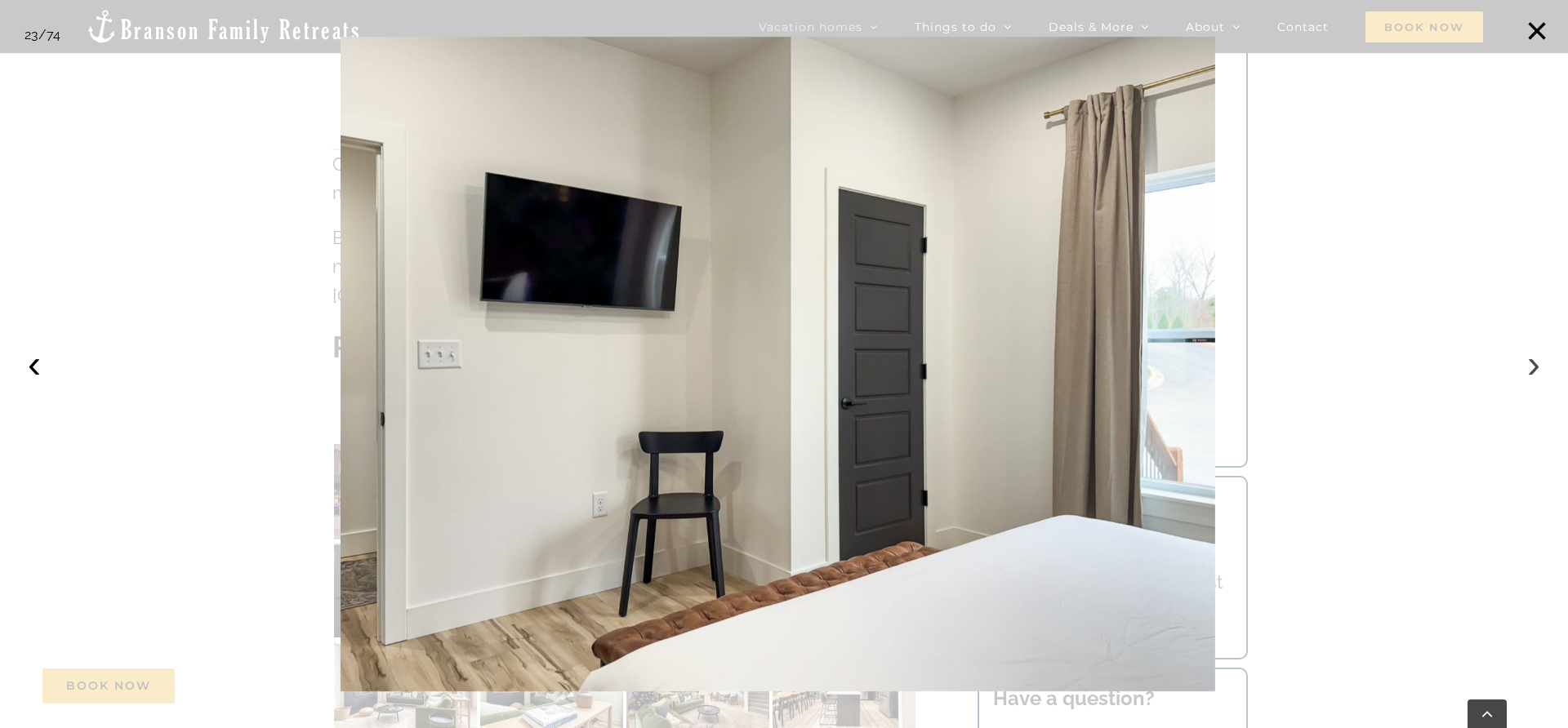
click at [1535, 363] on button "›" at bounding box center [1533, 364] width 35 height 35
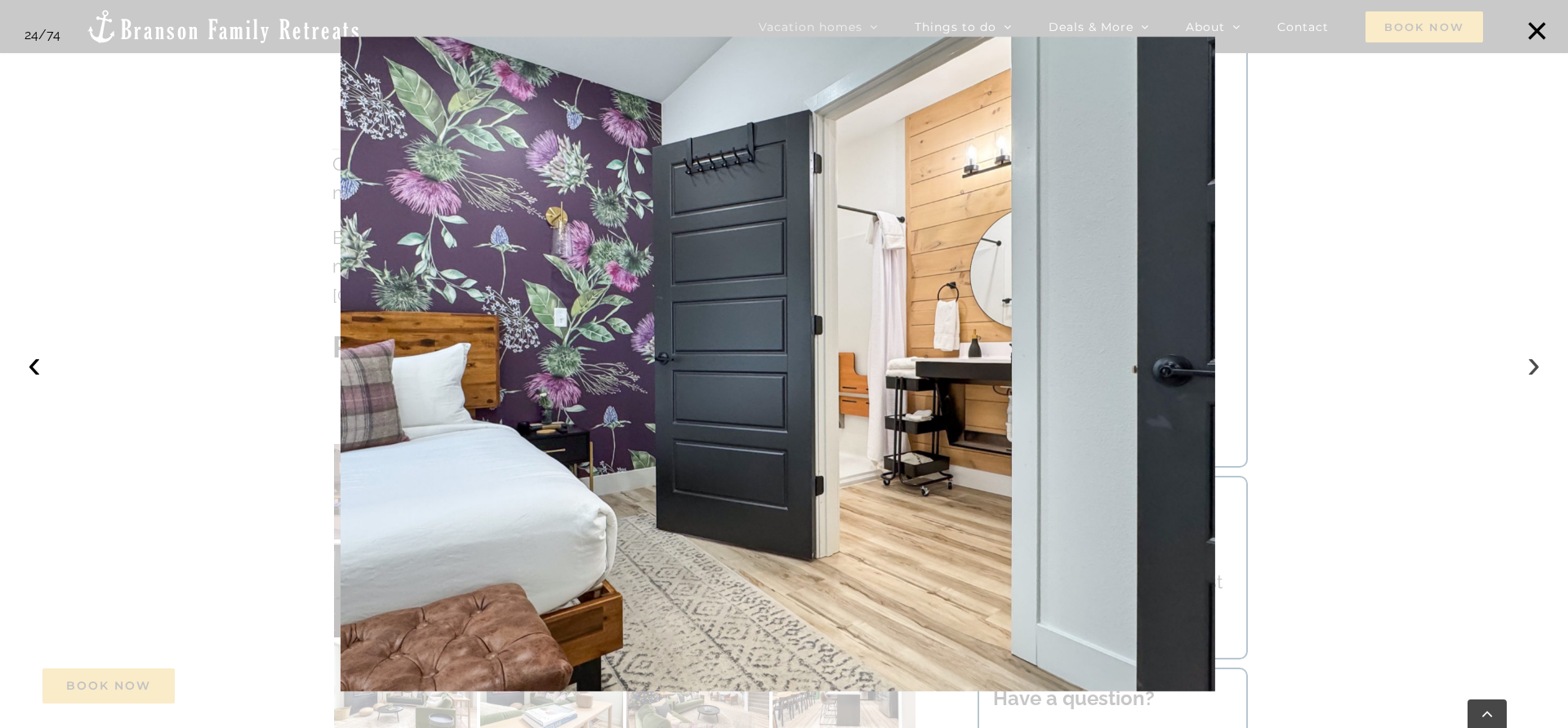
click at [1535, 363] on button "›" at bounding box center [1533, 364] width 35 height 35
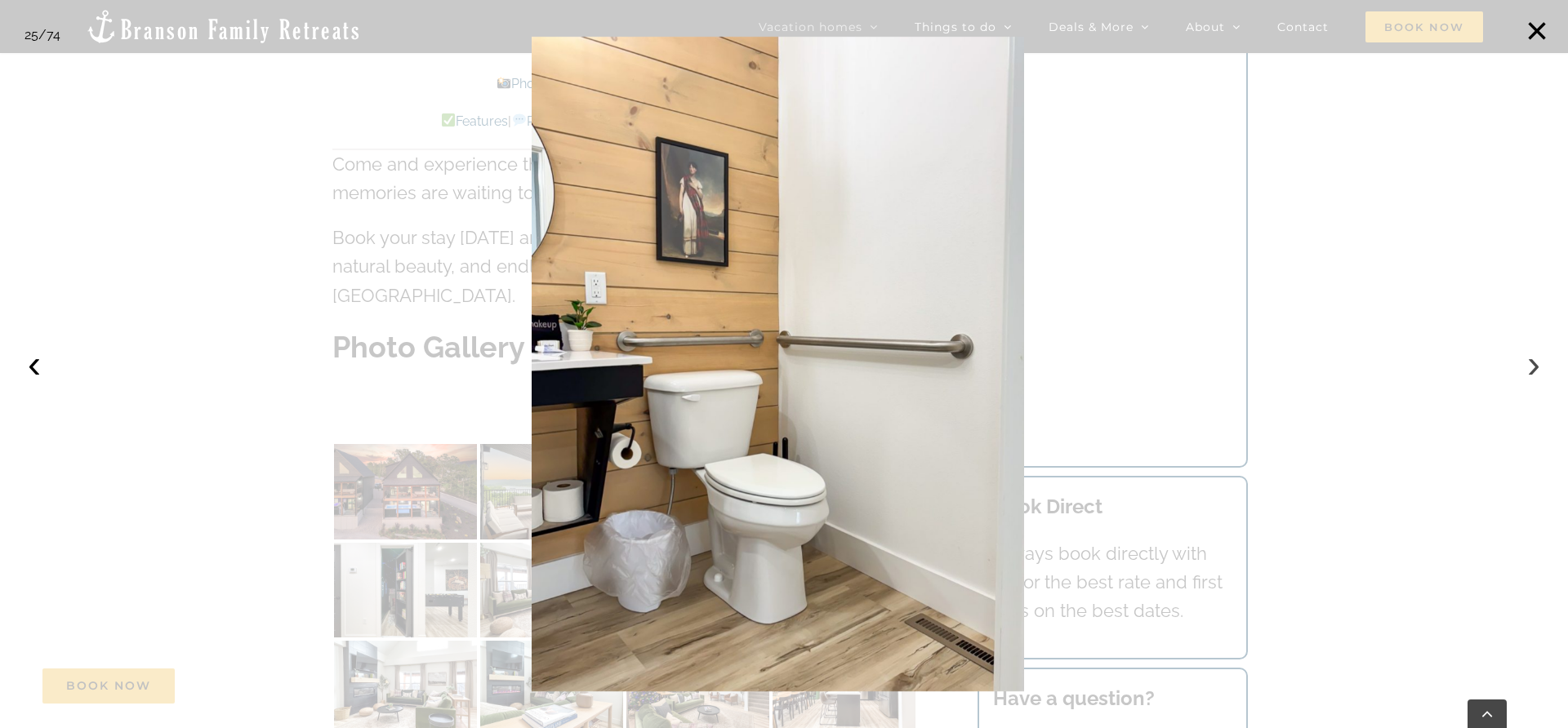
click at [1535, 363] on button "›" at bounding box center [1533, 364] width 35 height 35
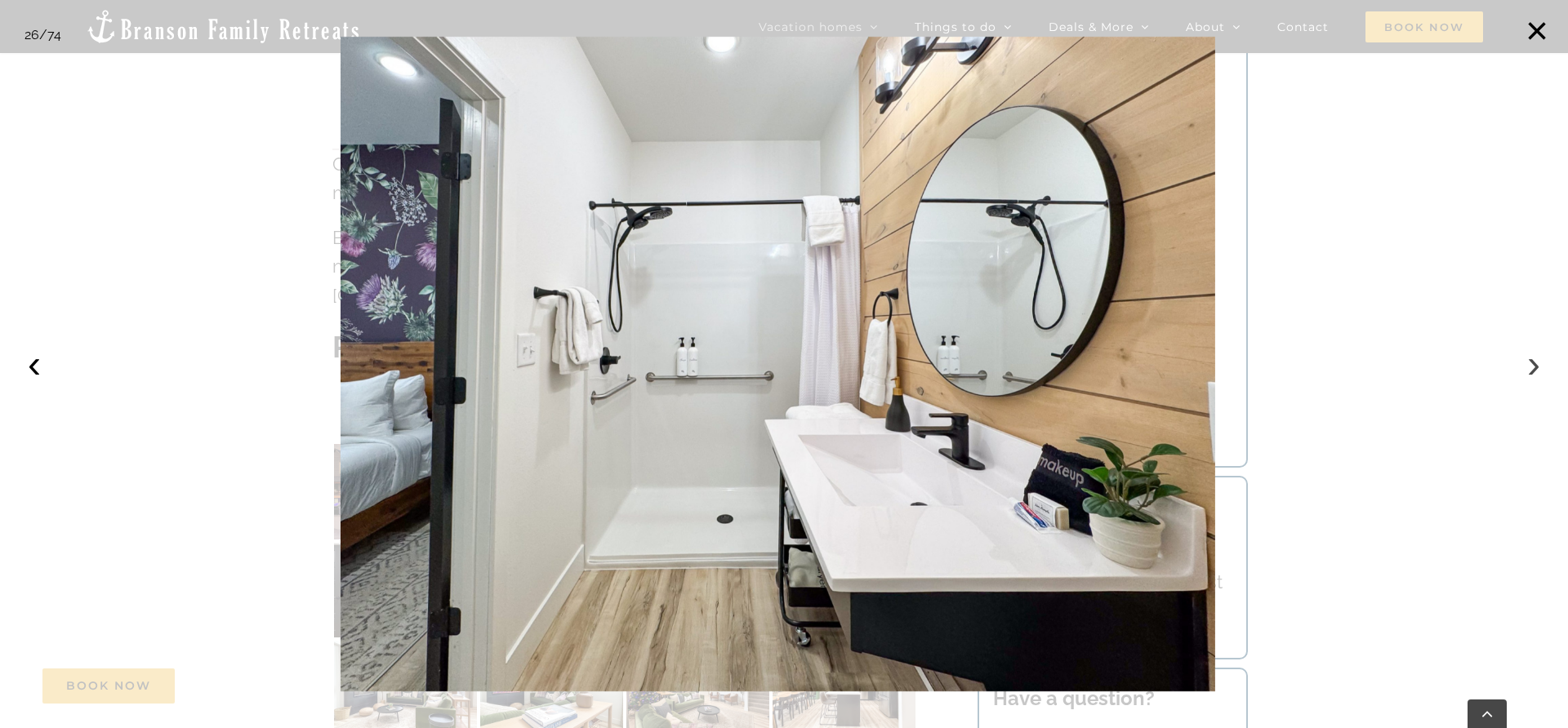
click at [1535, 363] on button "›" at bounding box center [1533, 364] width 35 height 35
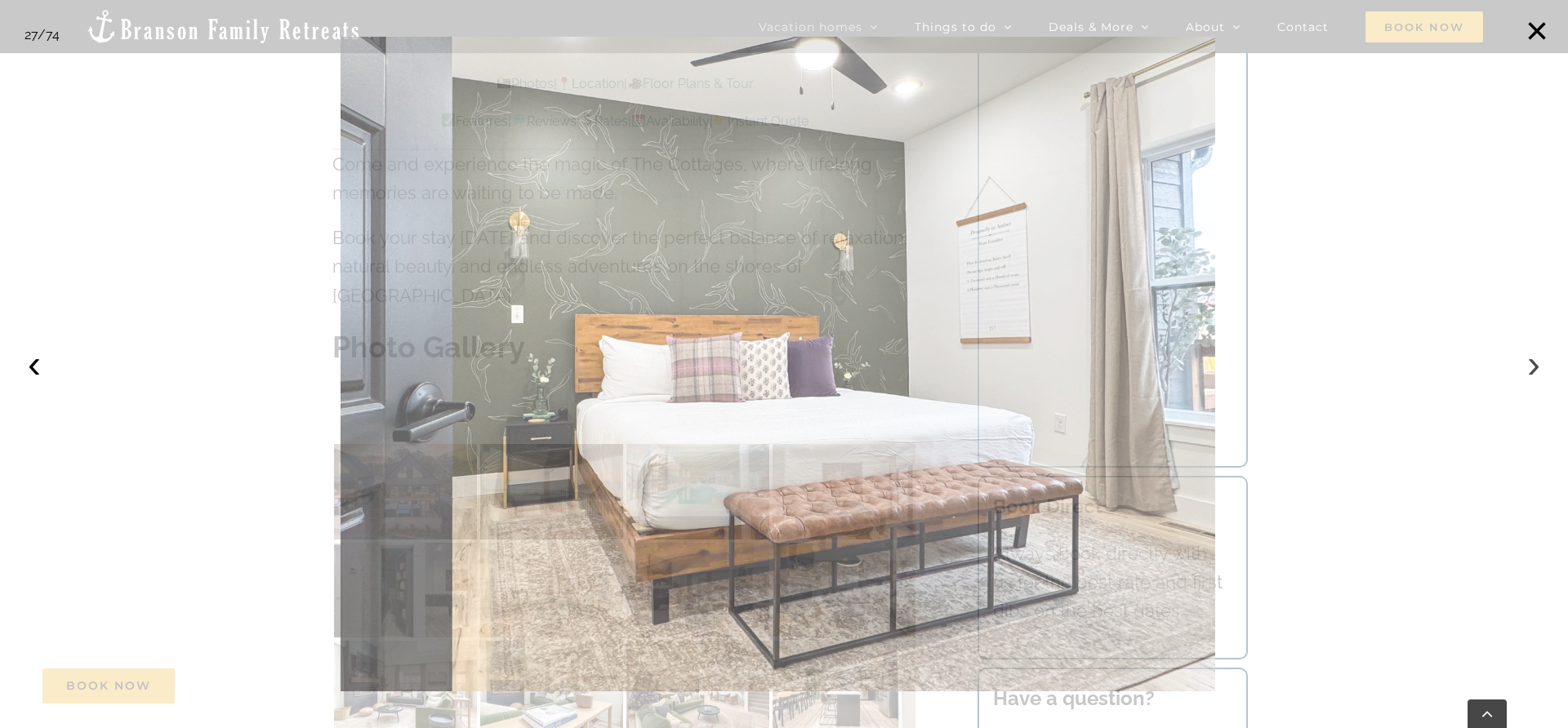
click at [1535, 363] on button "›" at bounding box center [1533, 364] width 35 height 35
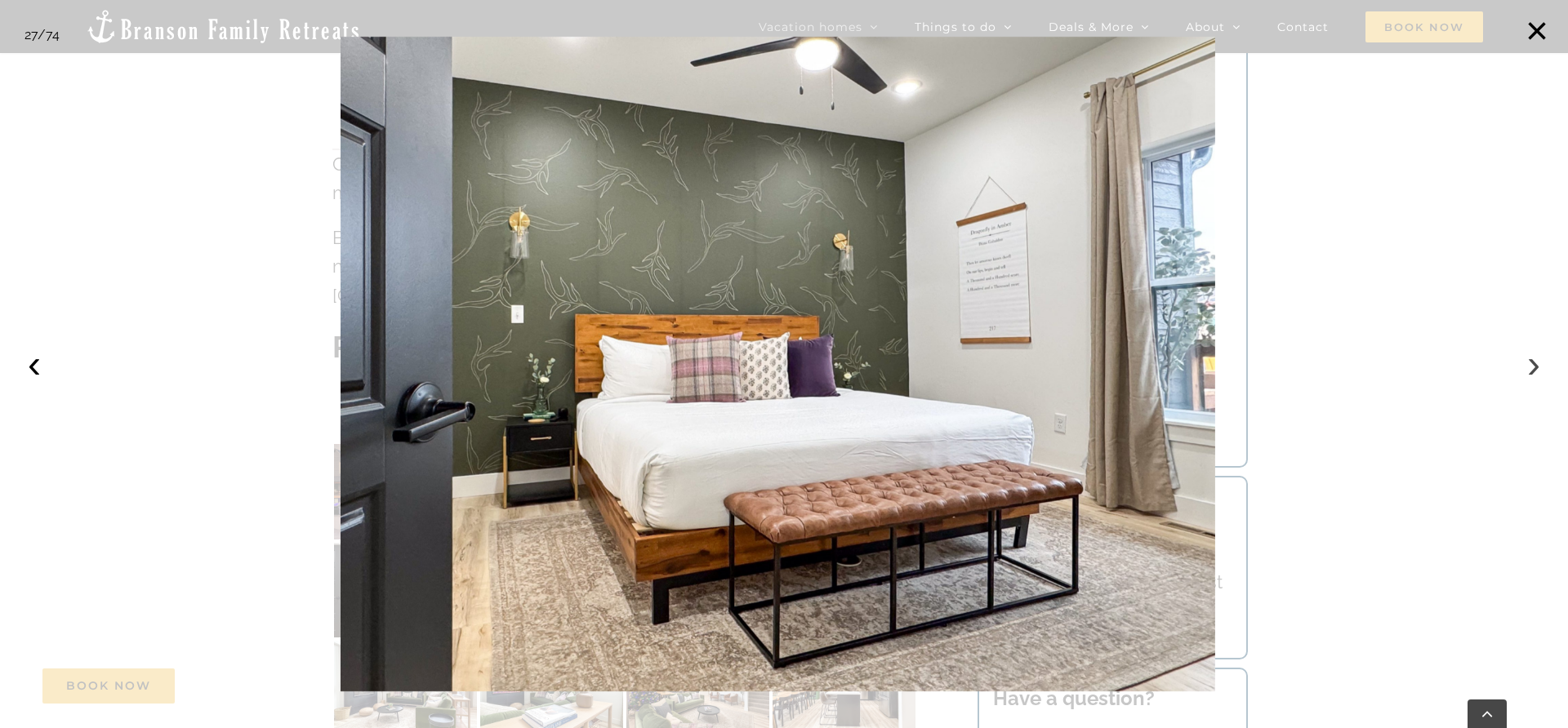
click at [1535, 363] on button "›" at bounding box center [1533, 364] width 35 height 35
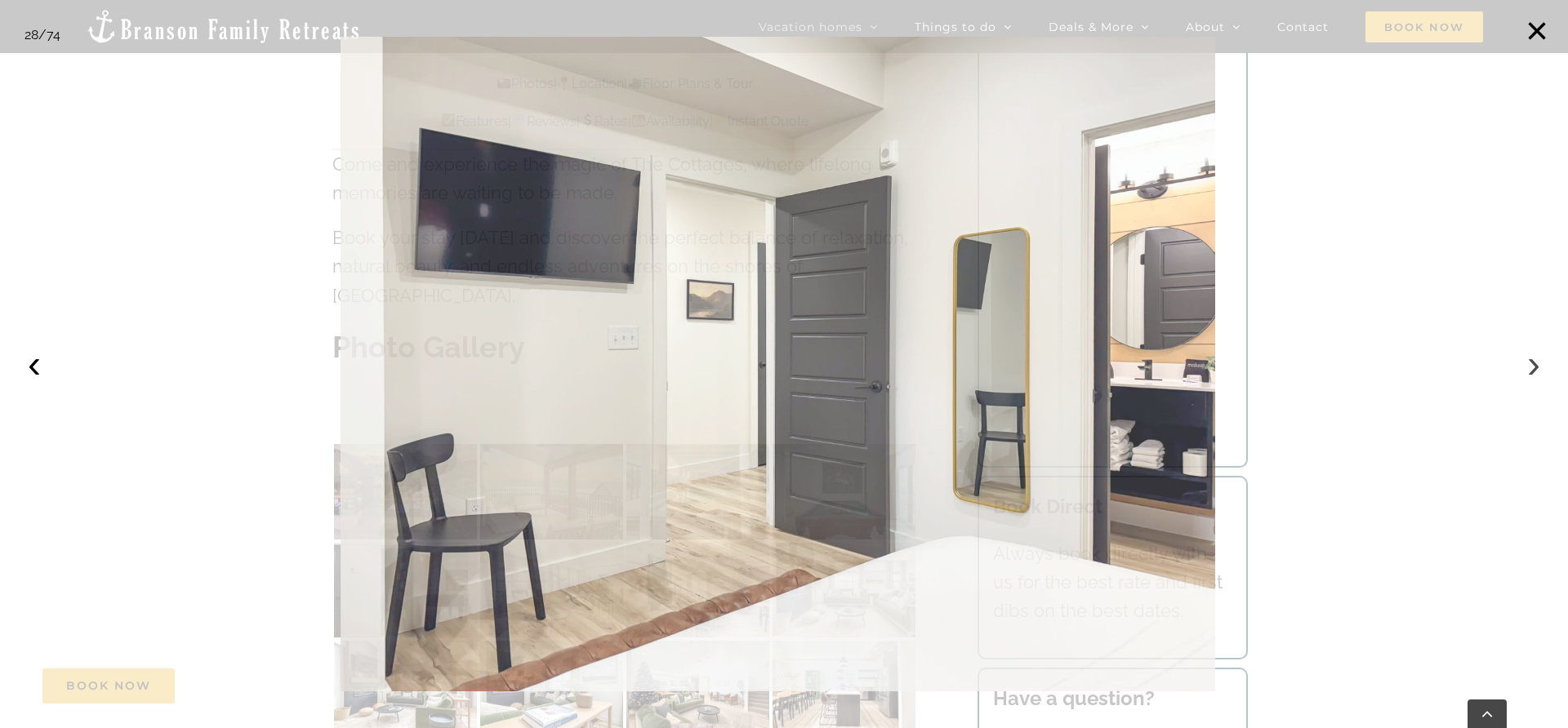
click at [1535, 363] on button "›" at bounding box center [1533, 364] width 35 height 35
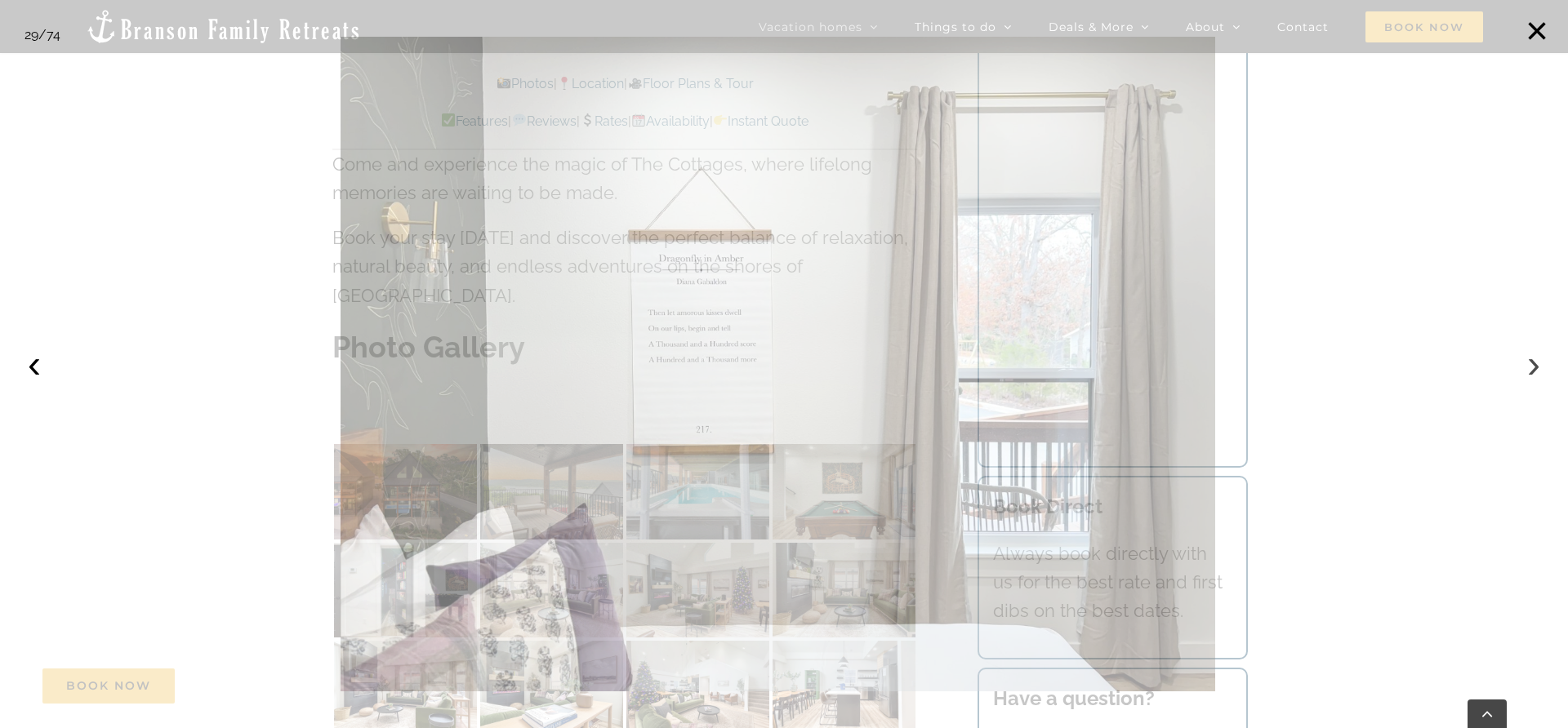
click at [1535, 363] on button "›" at bounding box center [1533, 364] width 35 height 35
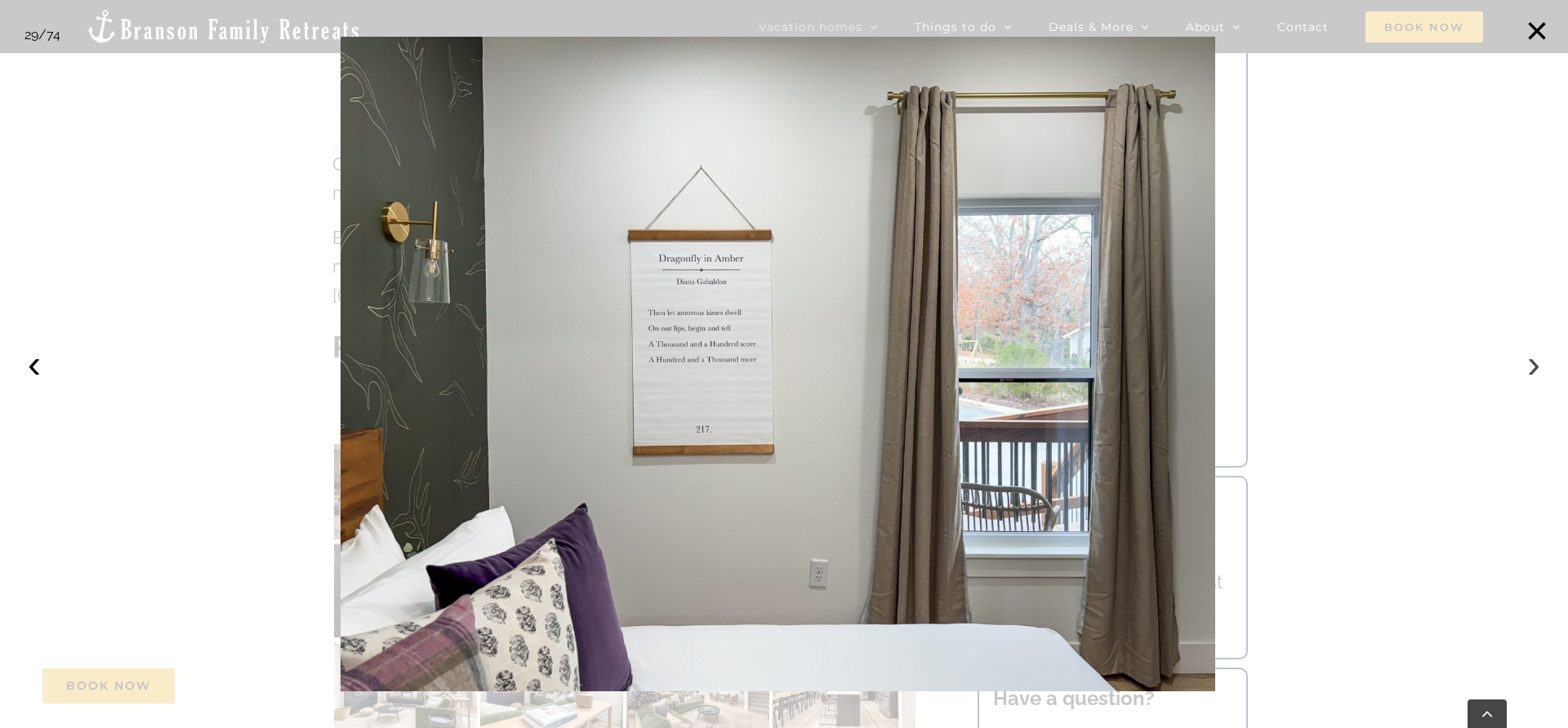
click at [1535, 363] on button "›" at bounding box center [1533, 364] width 35 height 35
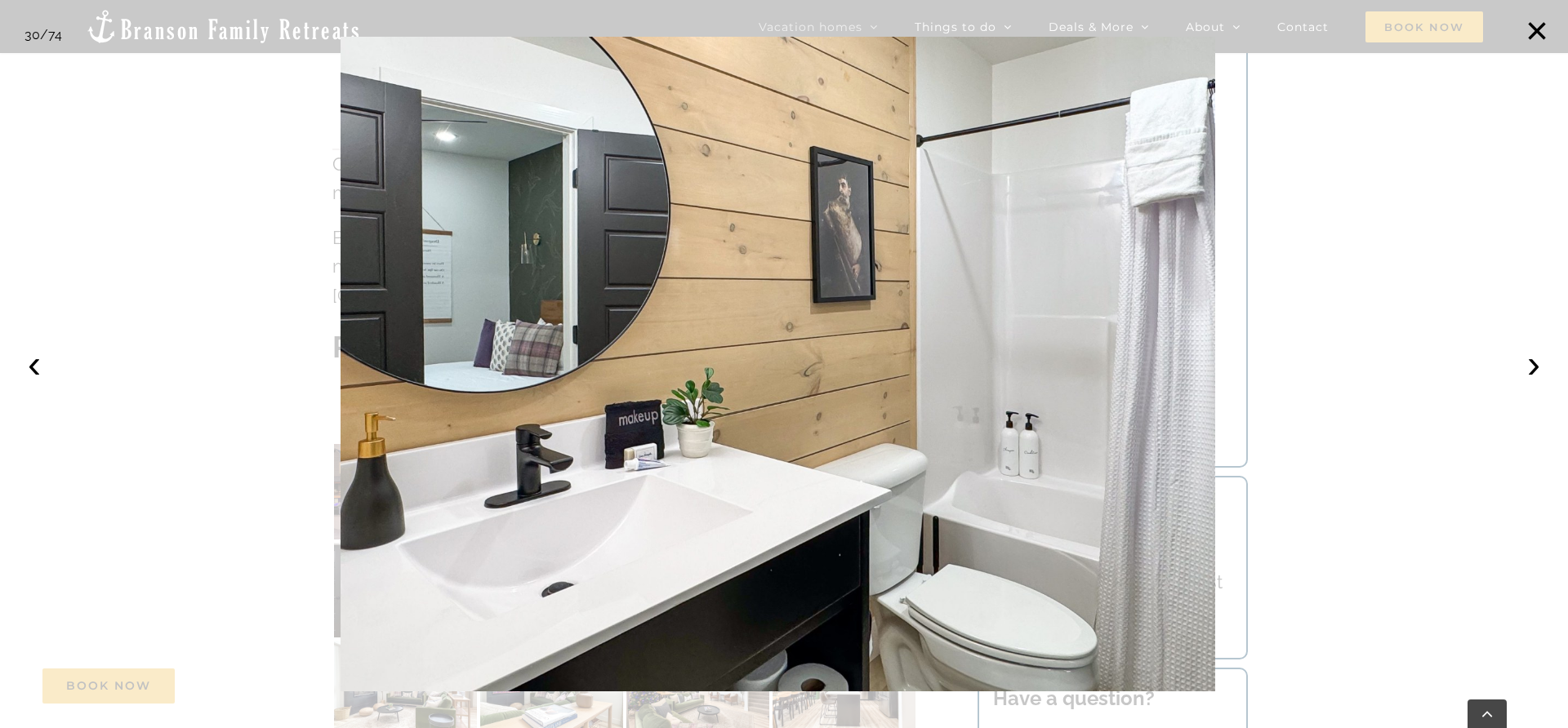
click at [1416, 239] on div at bounding box center [784, 364] width 1568 height 728
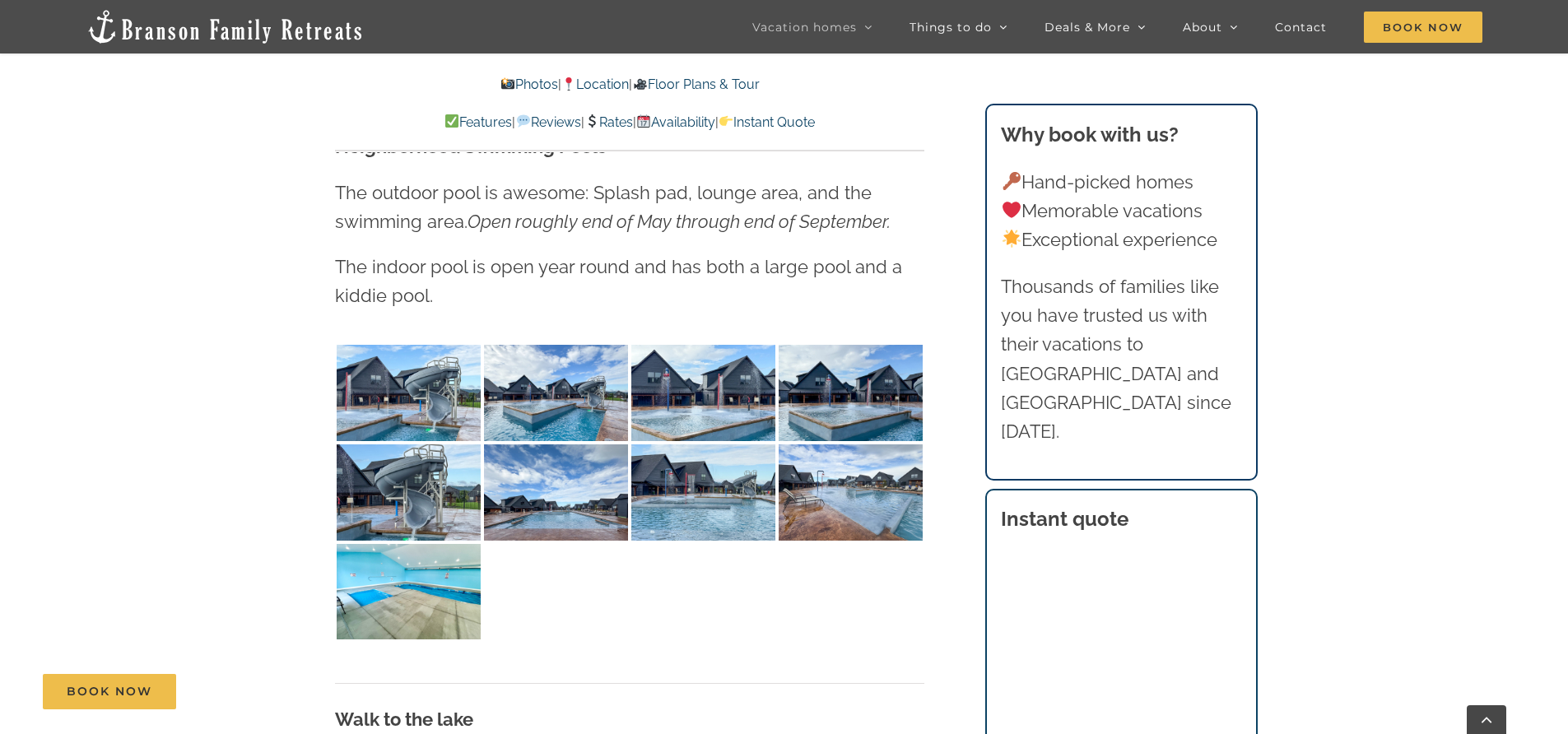
scroll to position [8681, 0]
